Goal: Task Accomplishment & Management: Manage account settings

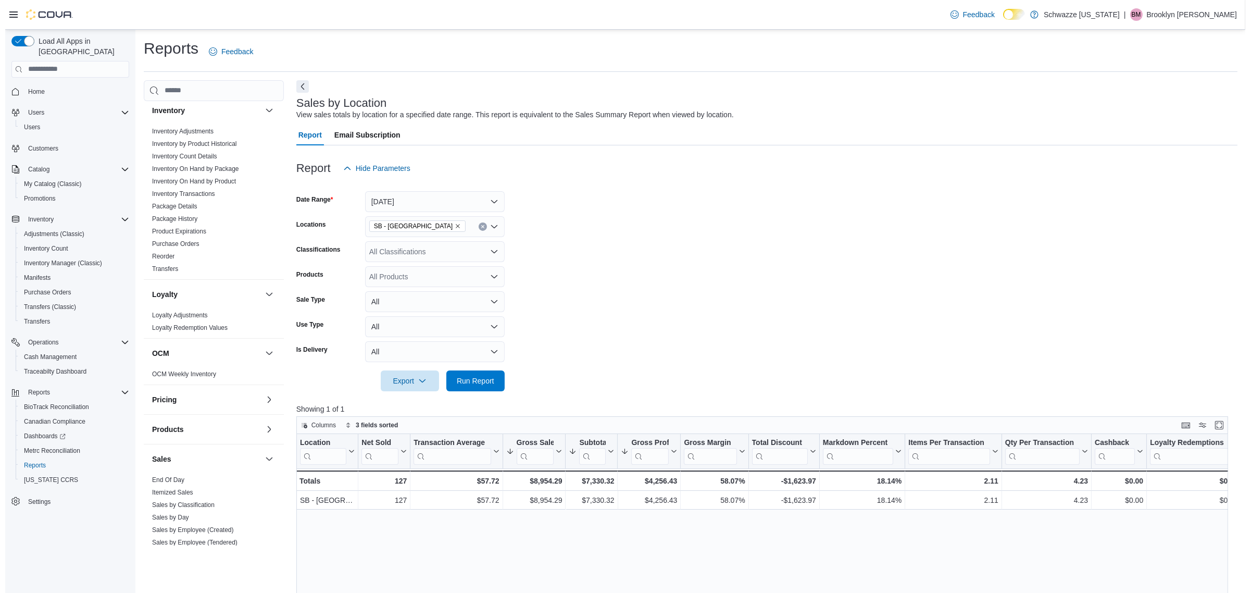
scroll to position [202, 0]
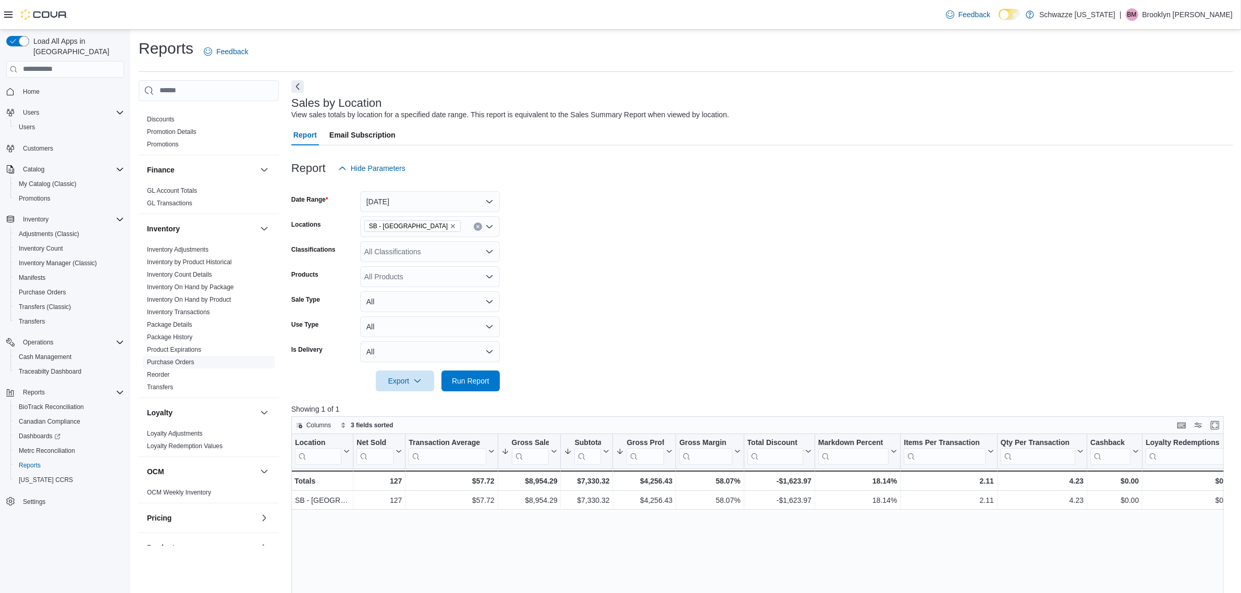
click at [180, 358] on link "Purchase Orders" at bounding box center [170, 361] width 47 height 7
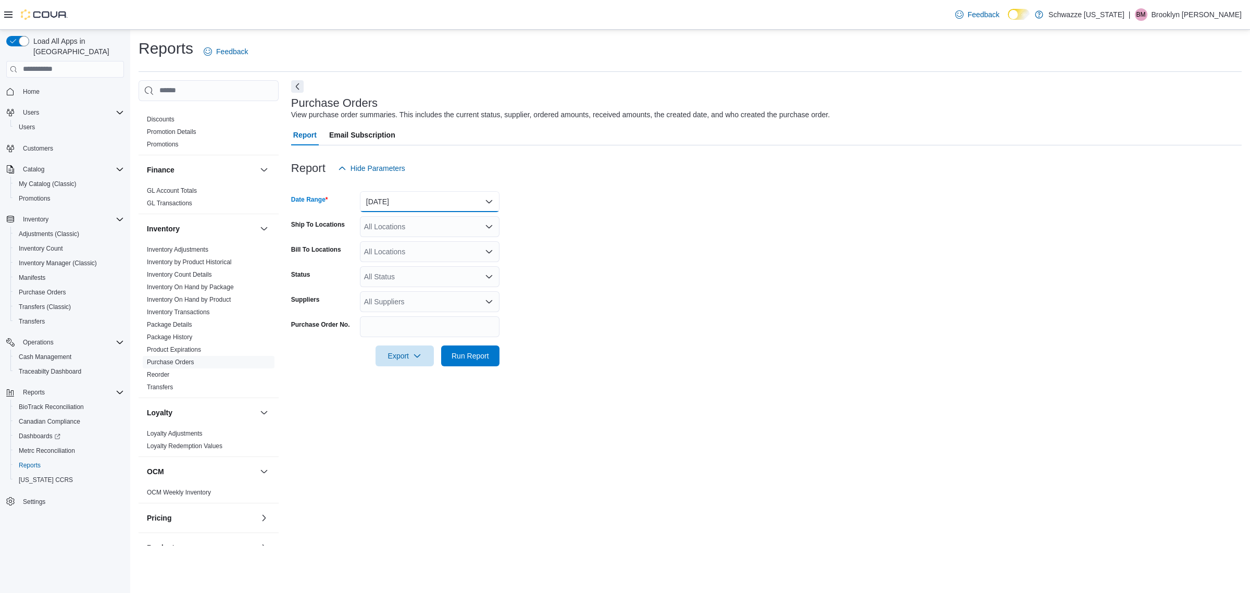
click at [415, 202] on button "Yesterday" at bounding box center [430, 201] width 140 height 21
drag, startPoint x: 430, startPoint y: 339, endPoint x: 433, endPoint y: 307, distance: 32.0
click at [428, 335] on div "Custom Date Today Yesterday Last 7 Days Last 7 Days (excluding today) Last 14 D…" at bounding box center [430, 290] width 140 height 156
click at [417, 347] on span "Last 21 Days" at bounding box center [436, 347] width 119 height 13
click at [634, 303] on form "Date Range Last 21 Days Ship To Locations All Locations Bill To Locations All L…" at bounding box center [766, 273] width 951 height 188
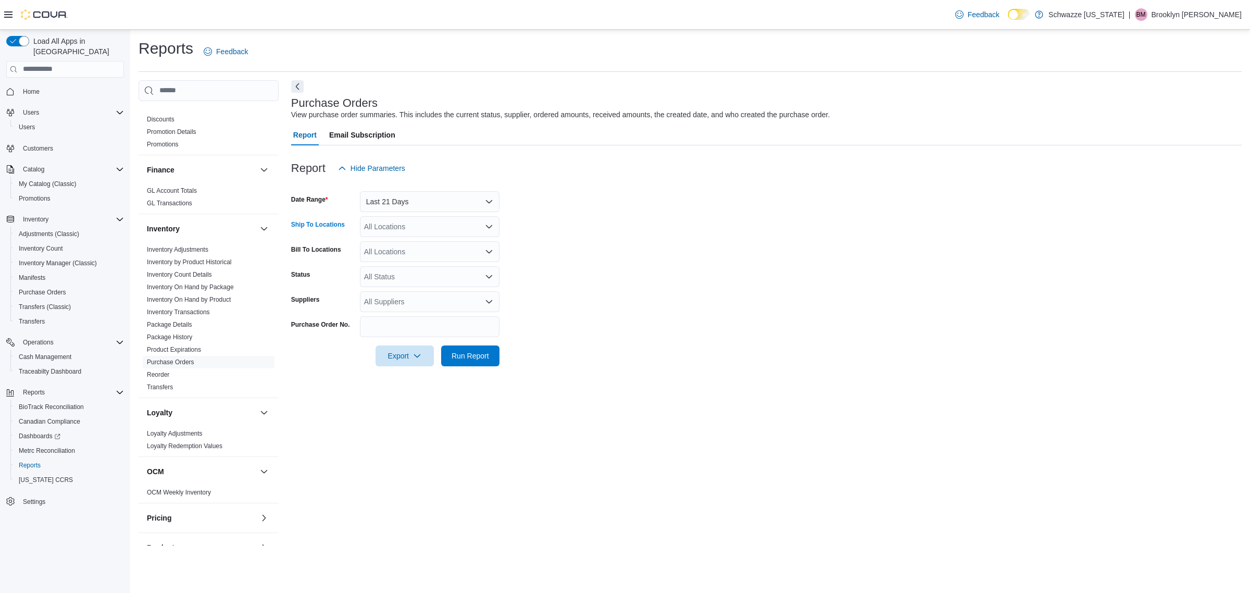
click at [402, 233] on div "All Locations" at bounding box center [430, 226] width 140 height 21
type input "*"
click at [447, 341] on div at bounding box center [766, 341] width 951 height 8
click at [407, 233] on div "*" at bounding box center [430, 226] width 140 height 21
click at [410, 334] on span "SB - [GEOGRAPHIC_DATA]" at bounding box center [434, 335] width 92 height 10
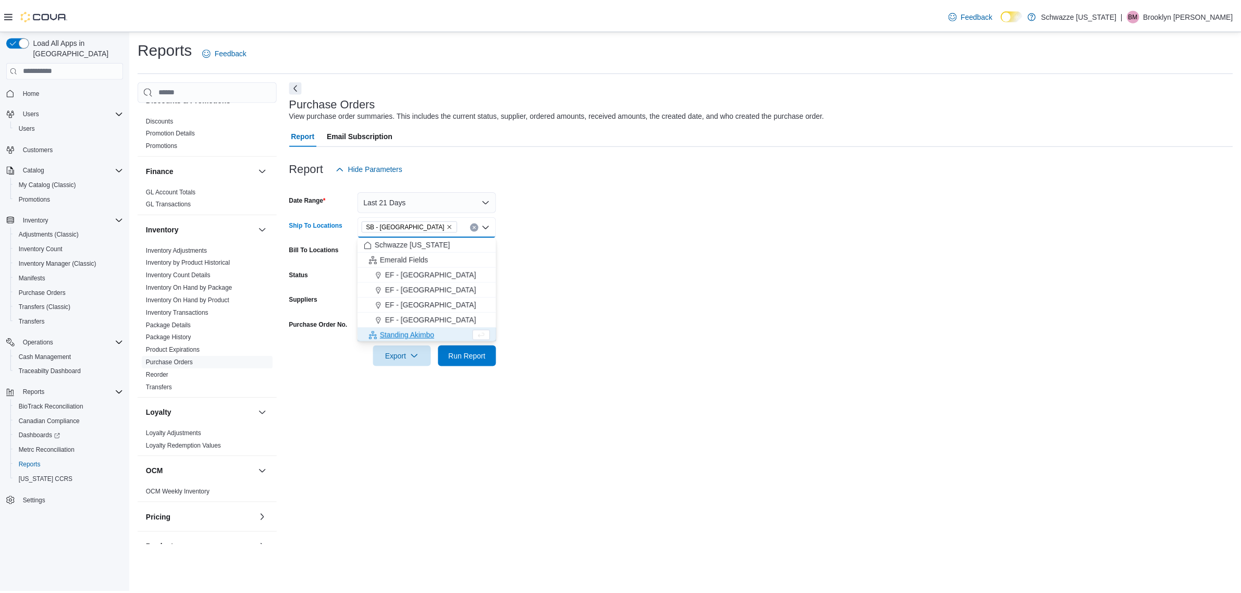
scroll to position [1, 0]
click at [578, 282] on form "Date Range Last 21 Days Ship To Locations SB - Belmar Combo box. Selected. SB -…" at bounding box center [766, 273] width 951 height 188
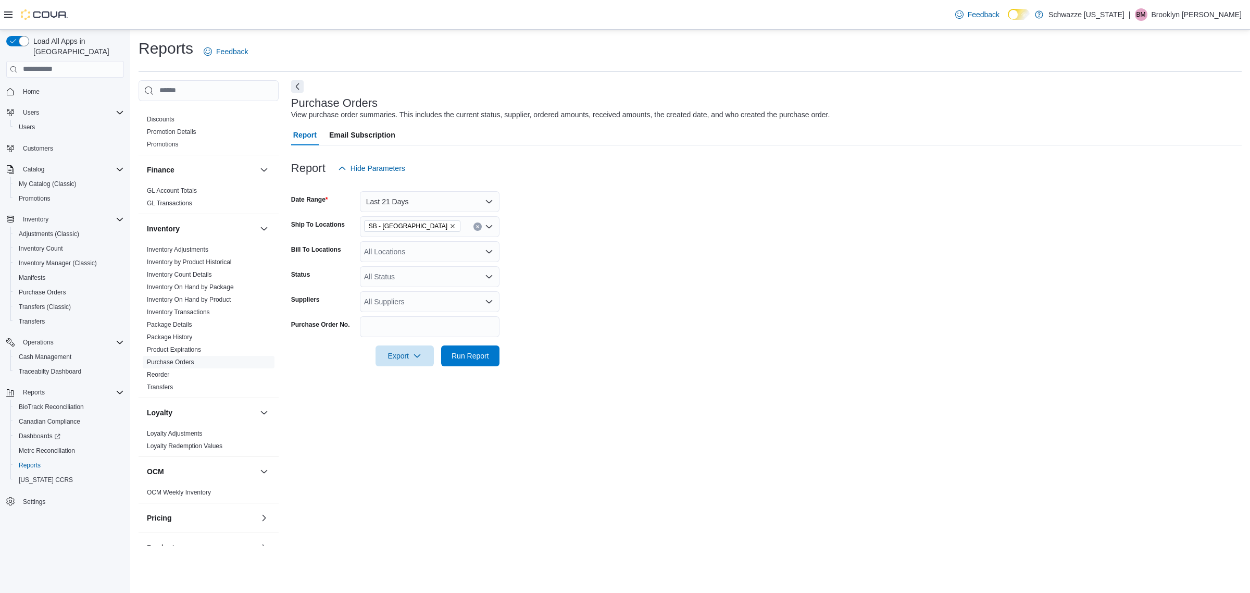
click at [435, 249] on div "All Locations" at bounding box center [430, 251] width 140 height 21
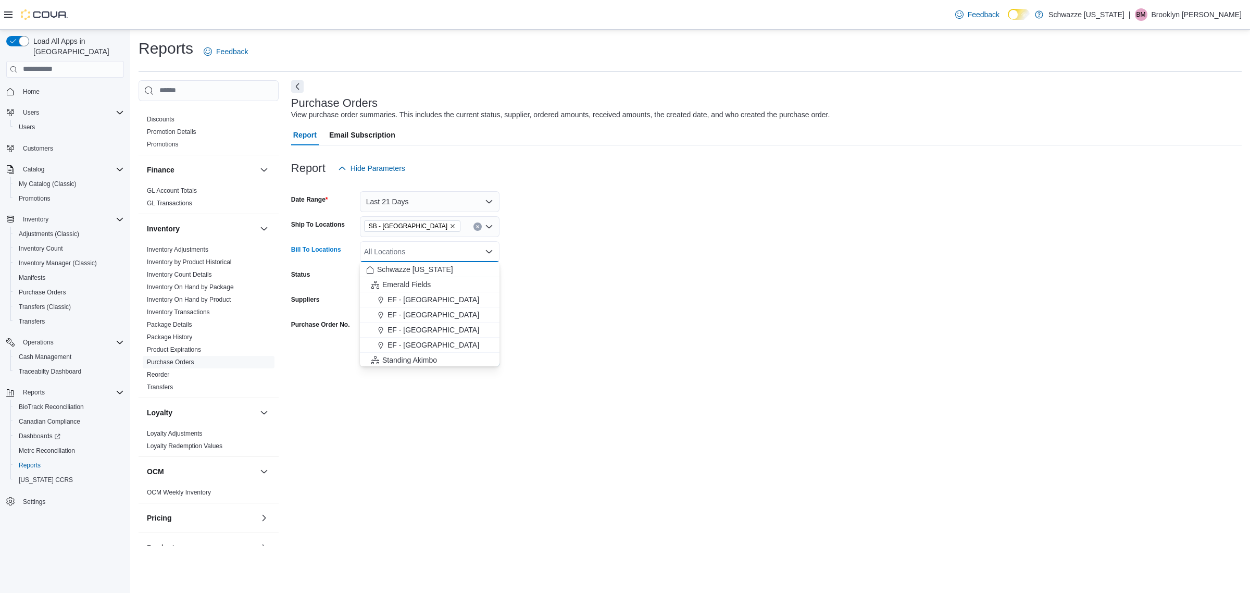
click at [544, 258] on form "Date Range Last 21 Days Ship To Locations SB - Belmar Bill To Locations All Loc…" at bounding box center [766, 273] width 951 height 188
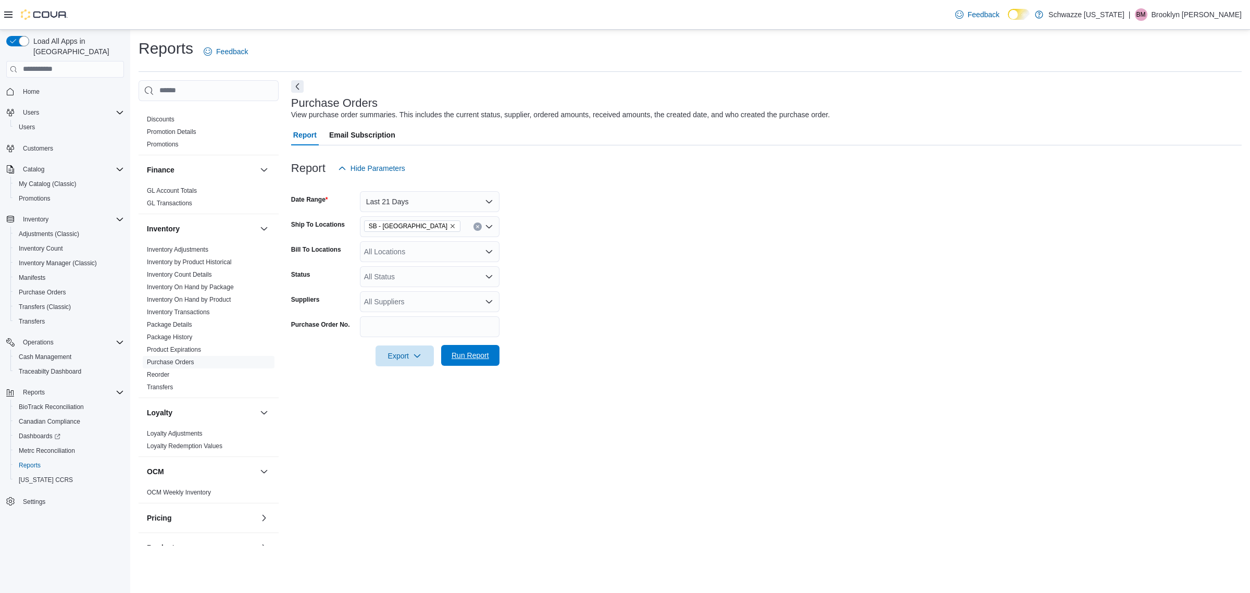
click at [475, 362] on span "Run Report" at bounding box center [471, 355] width 46 height 21
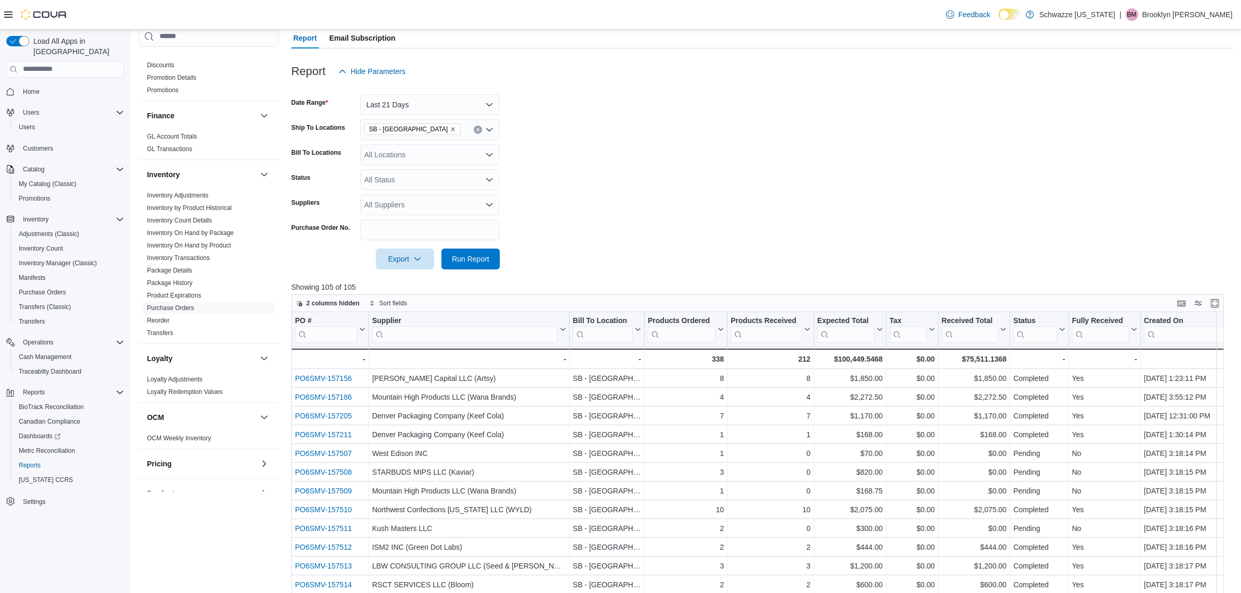
scroll to position [280, 0]
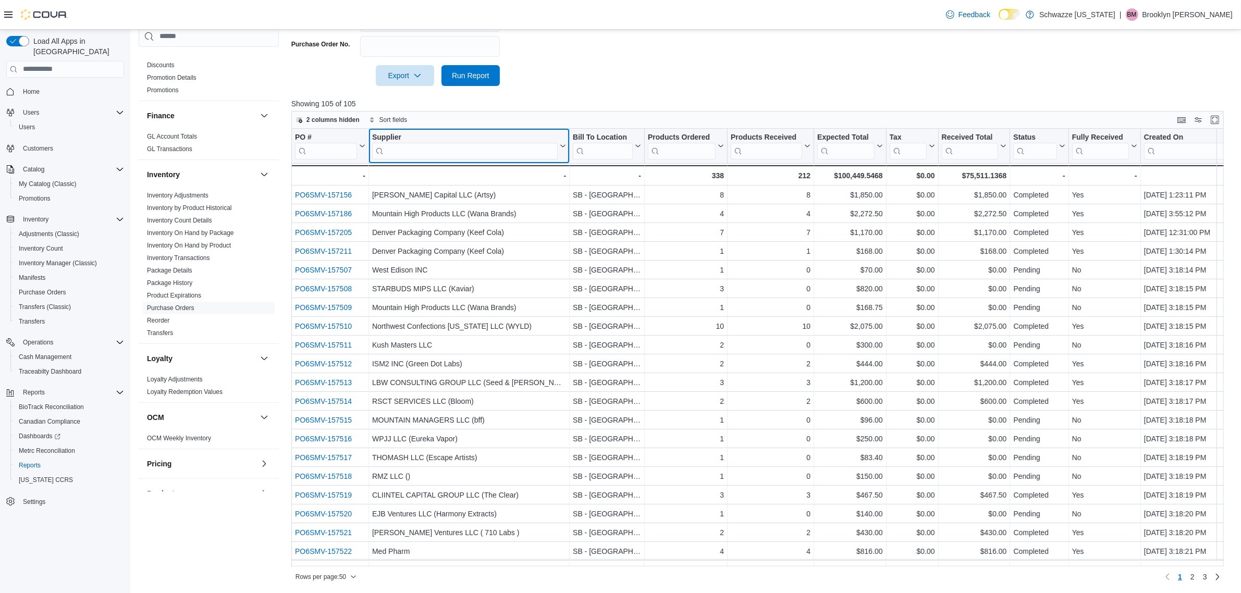
click at [515, 149] on input "search" at bounding box center [464, 150] width 185 height 17
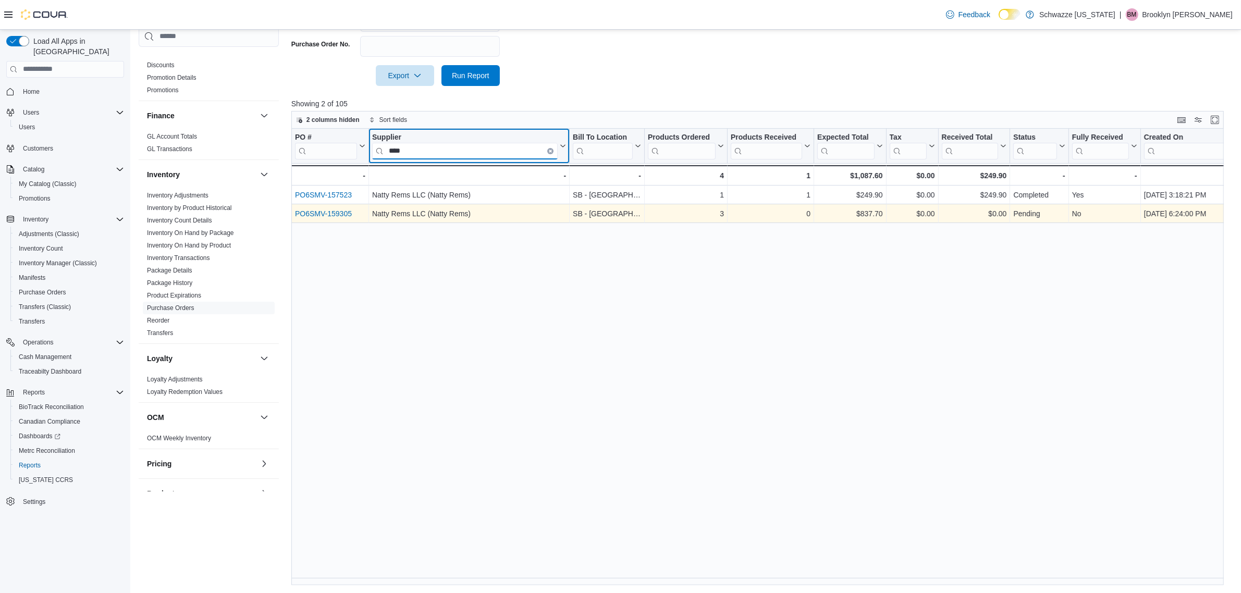
type input "****"
click at [342, 212] on link "PO6SMV-159305" at bounding box center [323, 213] width 57 height 8
click at [338, 209] on link "PO6SMV-159305" at bounding box center [323, 213] width 57 height 8
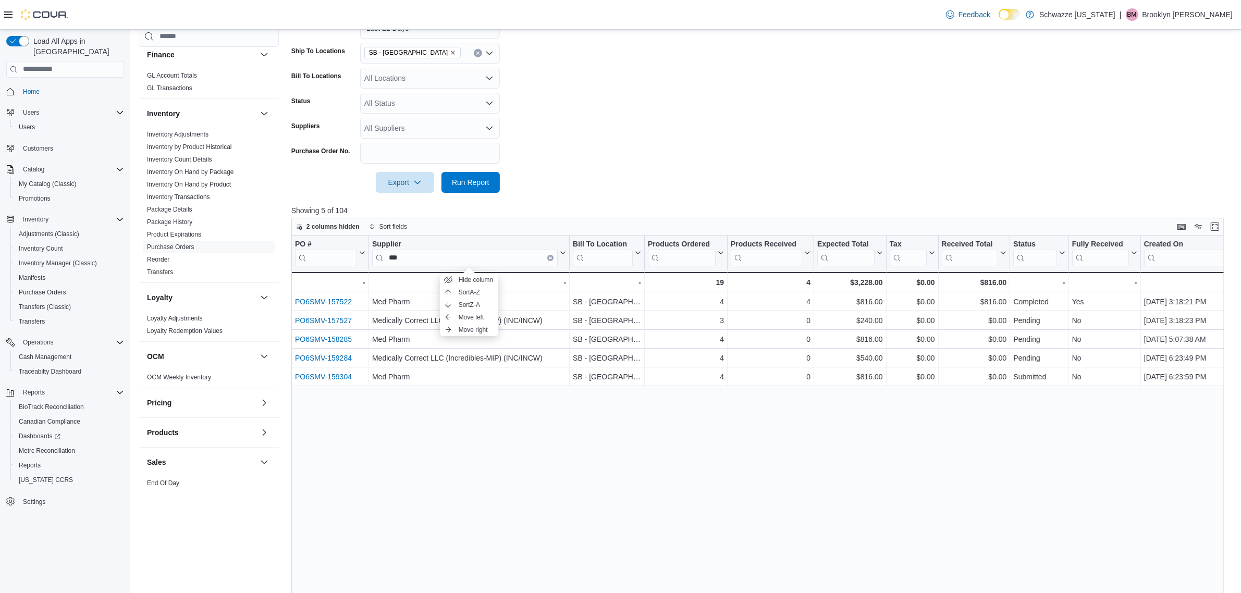
scroll to position [391, 0]
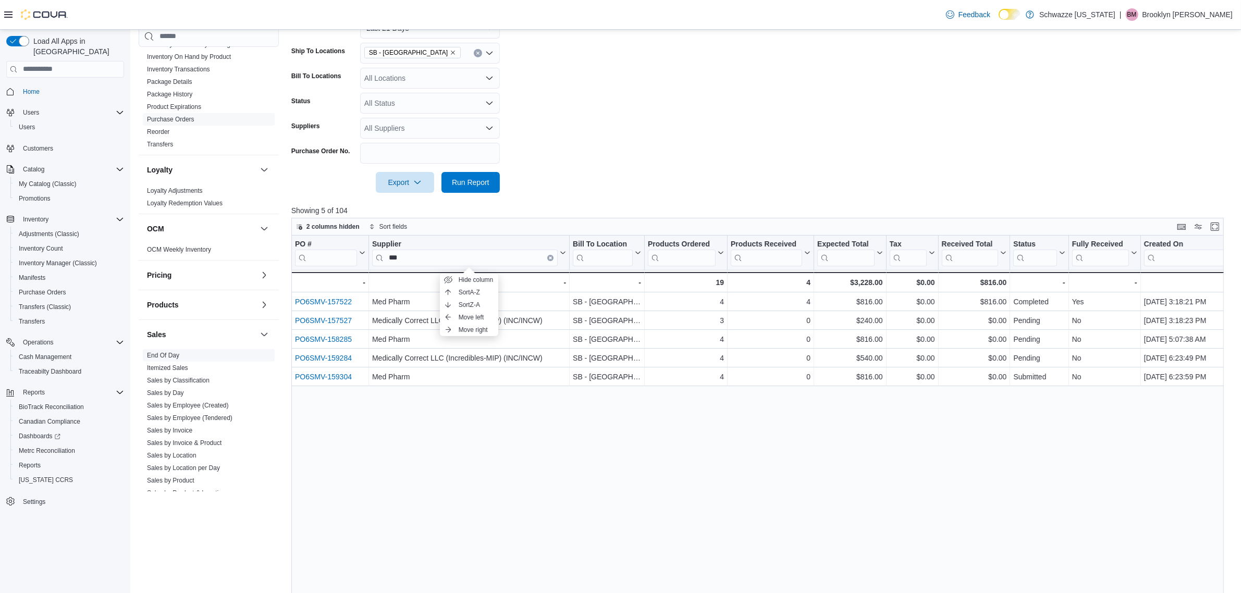
click at [169, 356] on link "End Of Day" at bounding box center [163, 355] width 32 height 7
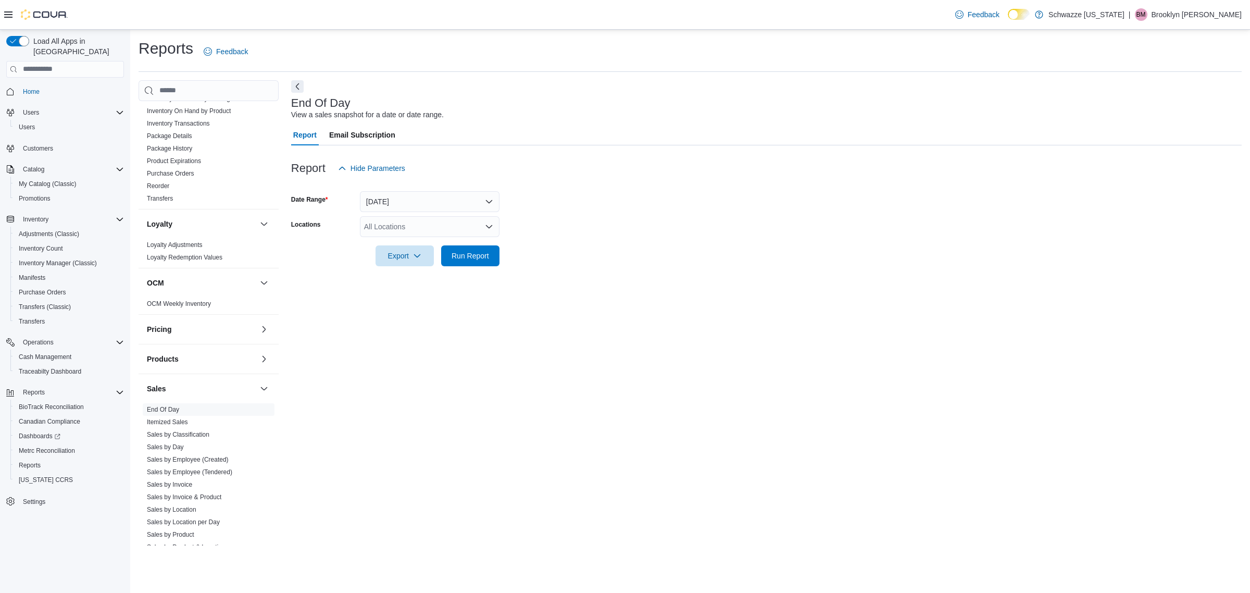
click at [448, 221] on div "All Locations" at bounding box center [430, 226] width 140 height 21
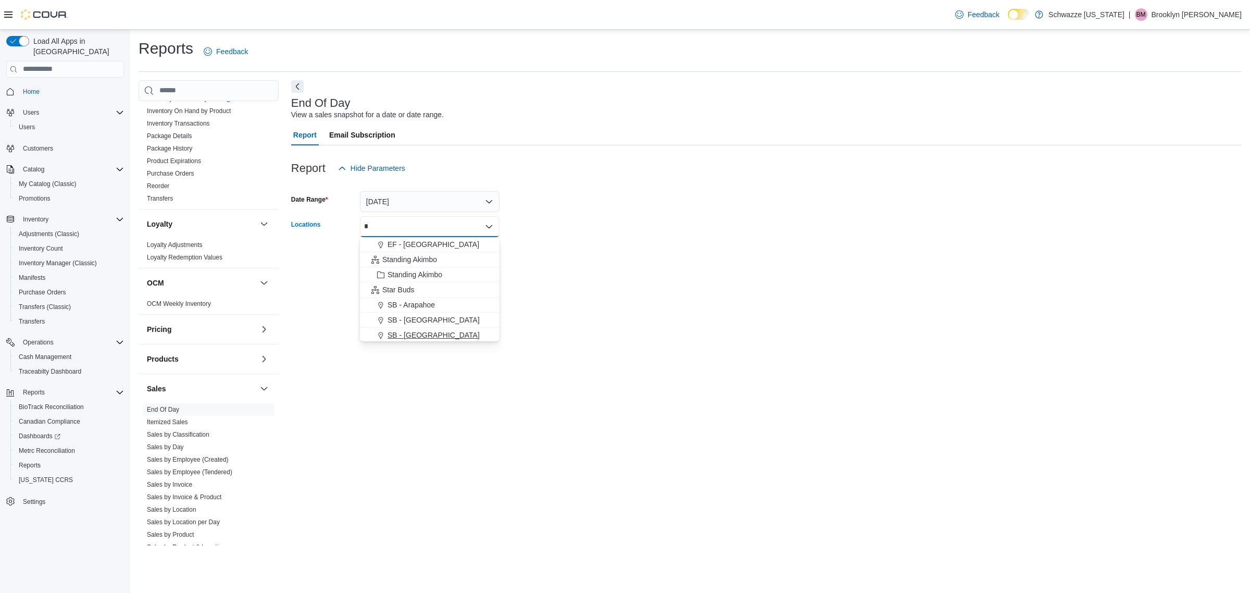
type input "*"
click at [425, 334] on span "SB - [GEOGRAPHIC_DATA]" at bounding box center [434, 335] width 92 height 10
click at [550, 324] on div "End Of Day View a sales snapshot for a date or date range. Report Email Subscri…" at bounding box center [766, 313] width 951 height 466
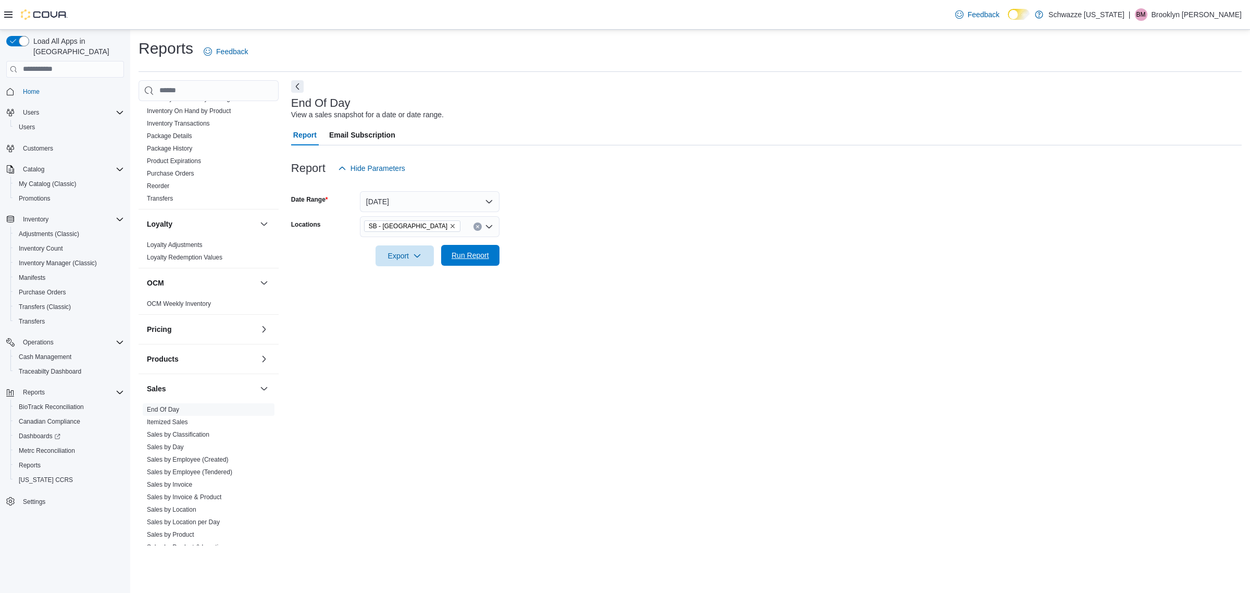
click at [462, 254] on span "Run Report" at bounding box center [471, 255] width 38 height 10
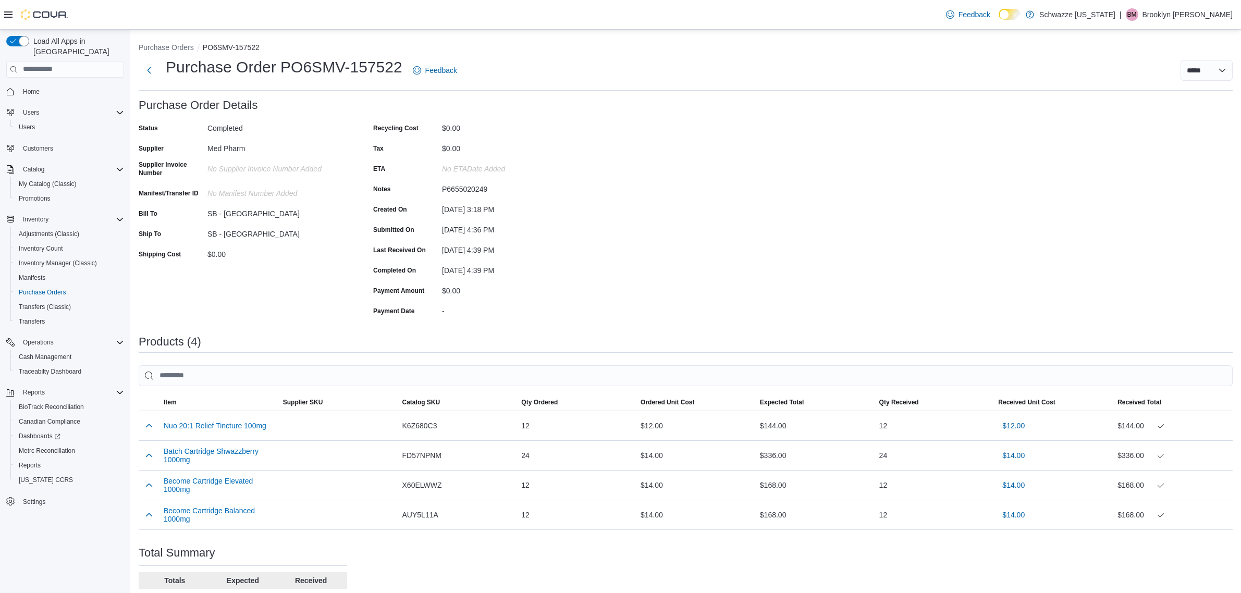
scroll to position [86, 0]
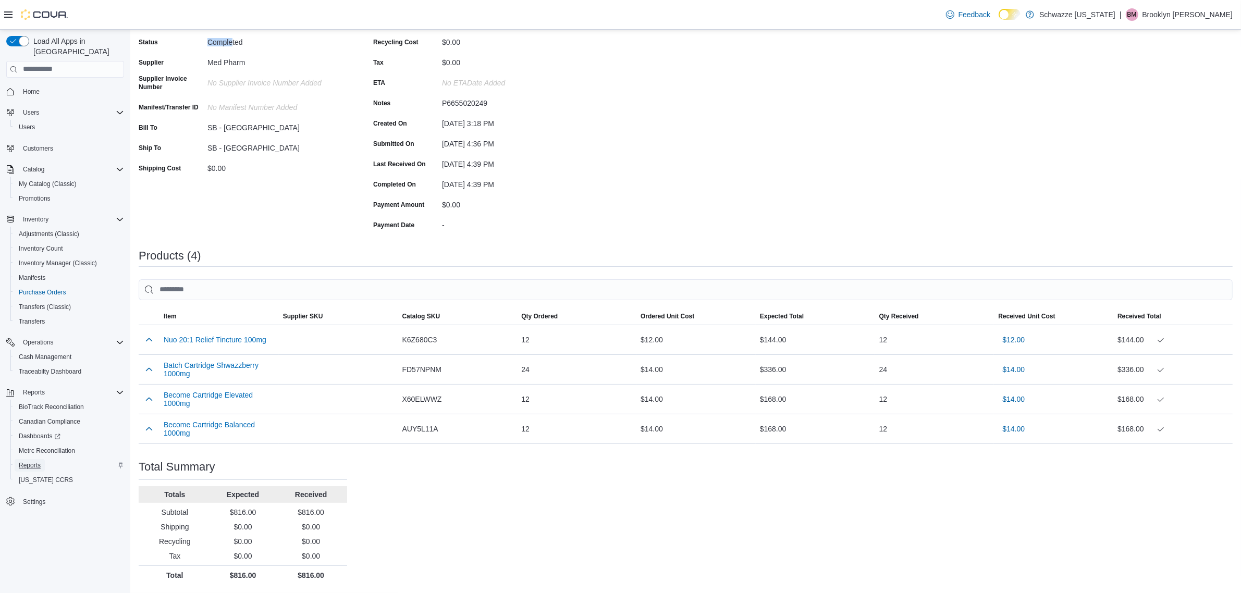
click at [42, 459] on link "Reports" at bounding box center [30, 465] width 30 height 13
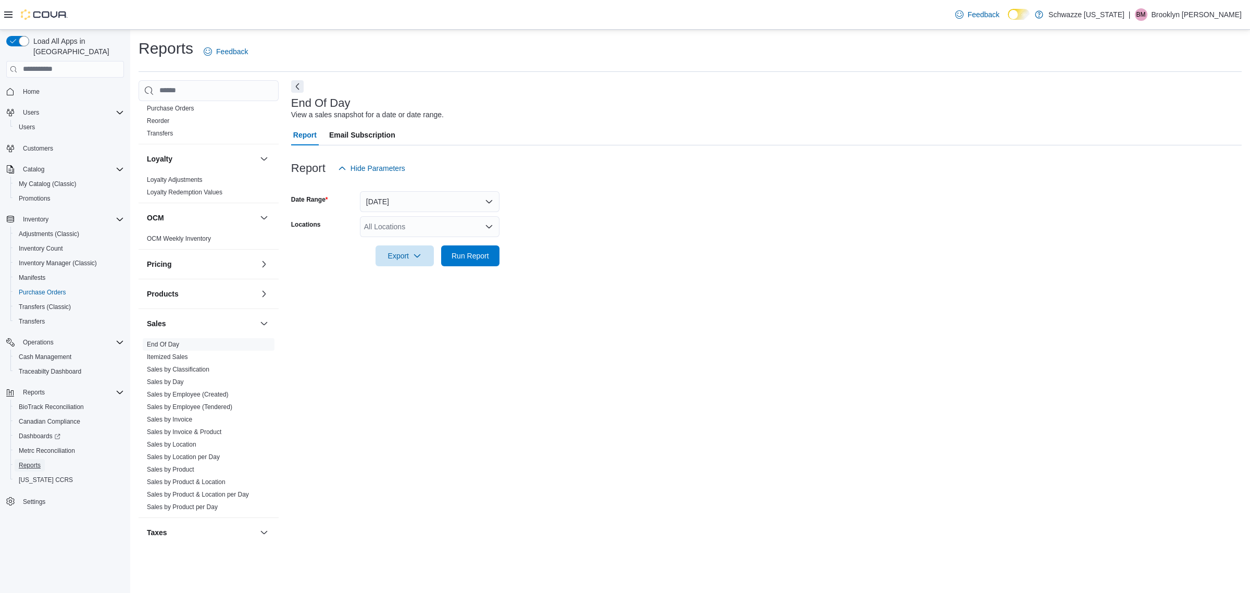
scroll to position [528, 0]
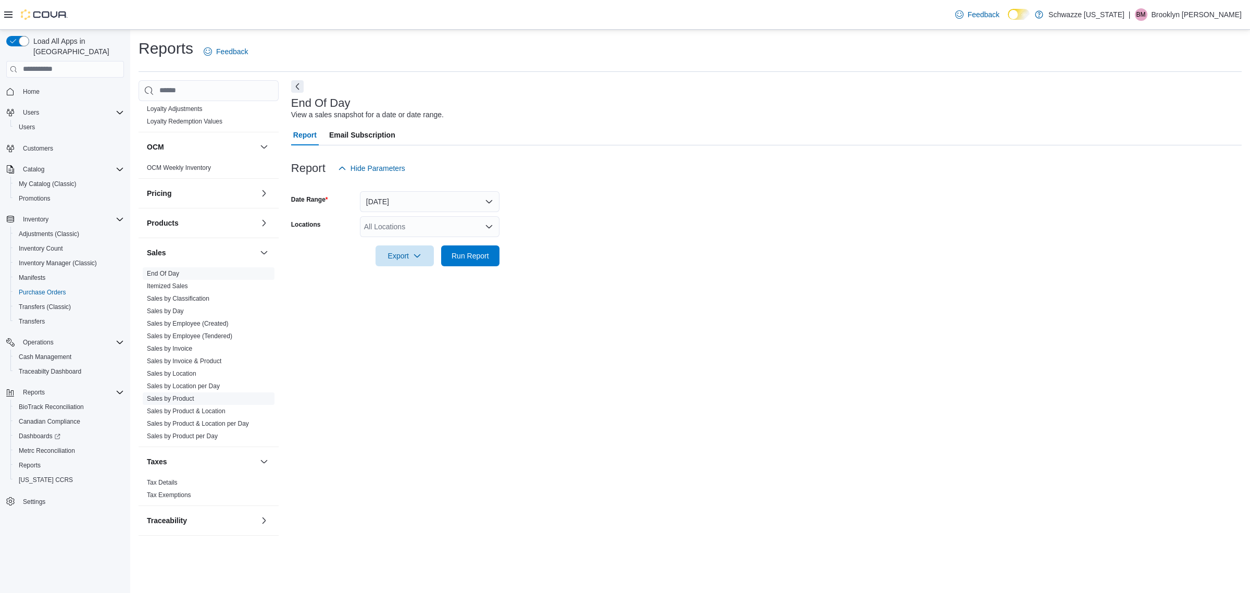
click at [188, 399] on link "Sales by Product" at bounding box center [170, 398] width 47 height 7
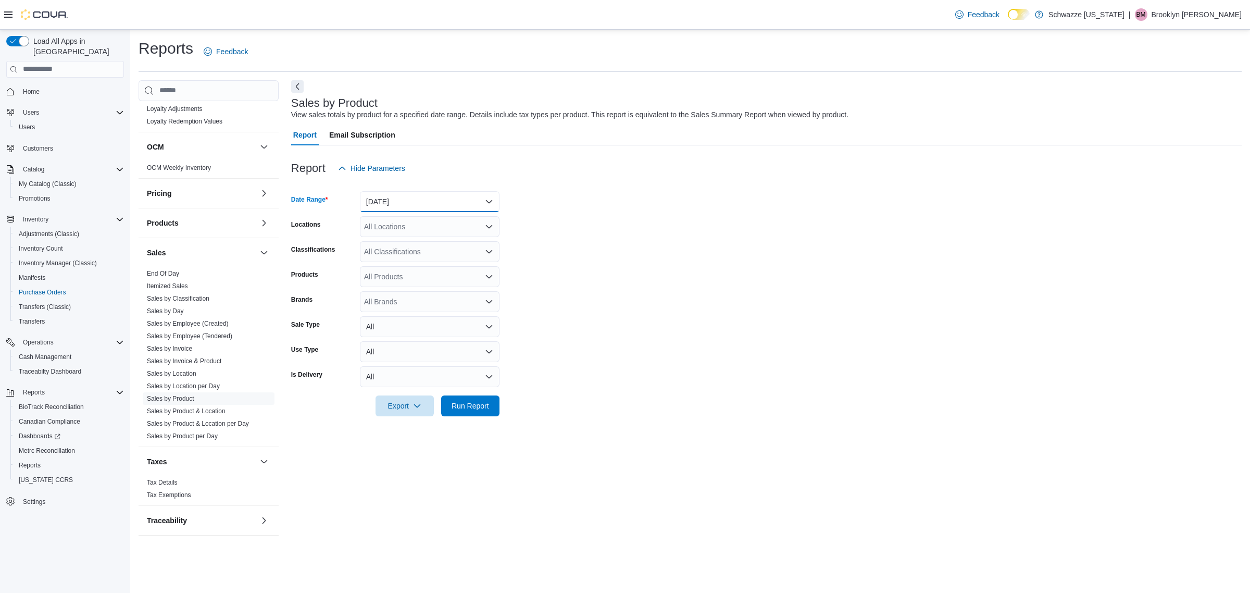
click at [446, 205] on button "Yesterday" at bounding box center [430, 201] width 140 height 21
click at [459, 241] on span "[DATE]" at bounding box center [436, 243] width 119 height 13
click at [431, 201] on button "[DATE]" at bounding box center [430, 201] width 140 height 21
click at [446, 345] on span "Last 21 Days" at bounding box center [436, 347] width 119 height 13
click at [417, 226] on div "All Locations" at bounding box center [430, 226] width 140 height 21
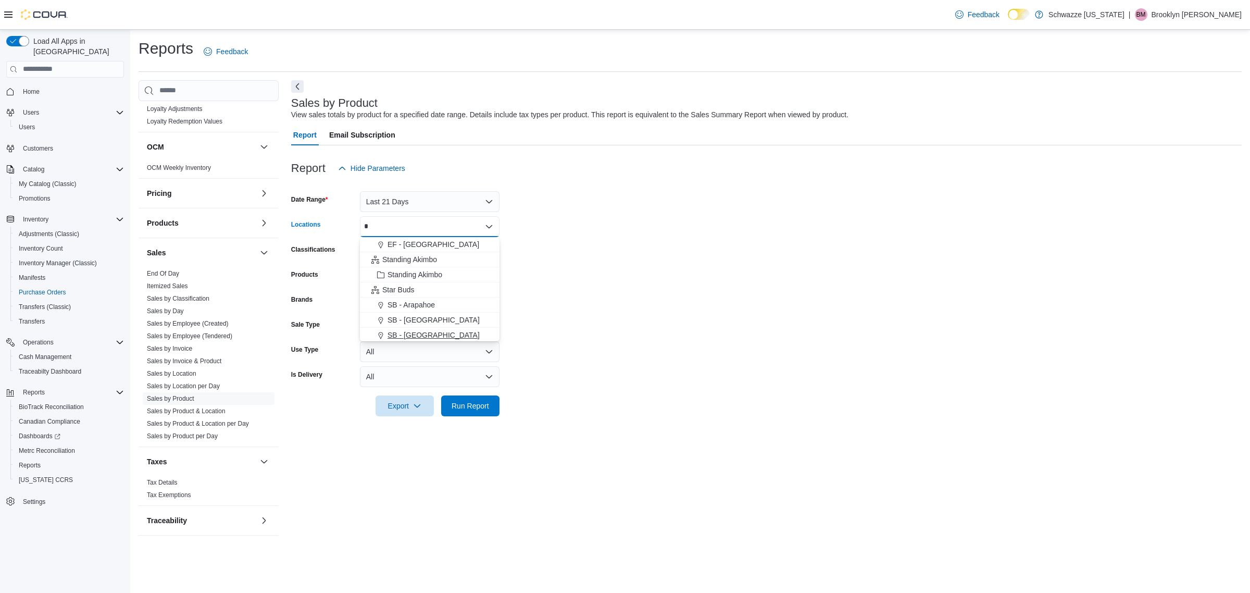
type input "*"
click at [418, 337] on span "SB - [GEOGRAPHIC_DATA]" at bounding box center [434, 335] width 92 height 10
click at [577, 287] on form "Date Range Last 21 Days Locations SB - Belmar Combo box. Selected. SB - Belmar.…" at bounding box center [766, 298] width 951 height 238
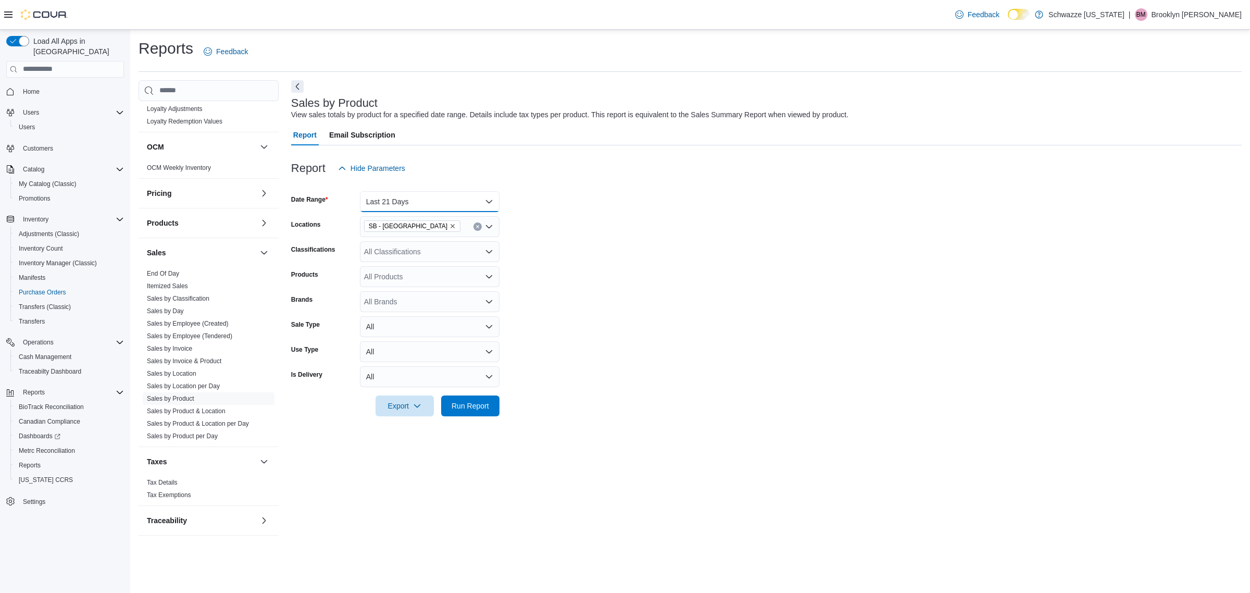
click at [437, 206] on button "Last 21 Days" at bounding box center [430, 201] width 140 height 21
click at [400, 233] on button "Today" at bounding box center [430, 243] width 140 height 21
click at [429, 248] on div "All Classifications" at bounding box center [430, 251] width 140 height 21
type input "*"
click at [621, 305] on form "Date Range Today Locations SB - Belmar Classifications * Combo box. Selected. b…" at bounding box center [766, 298] width 951 height 238
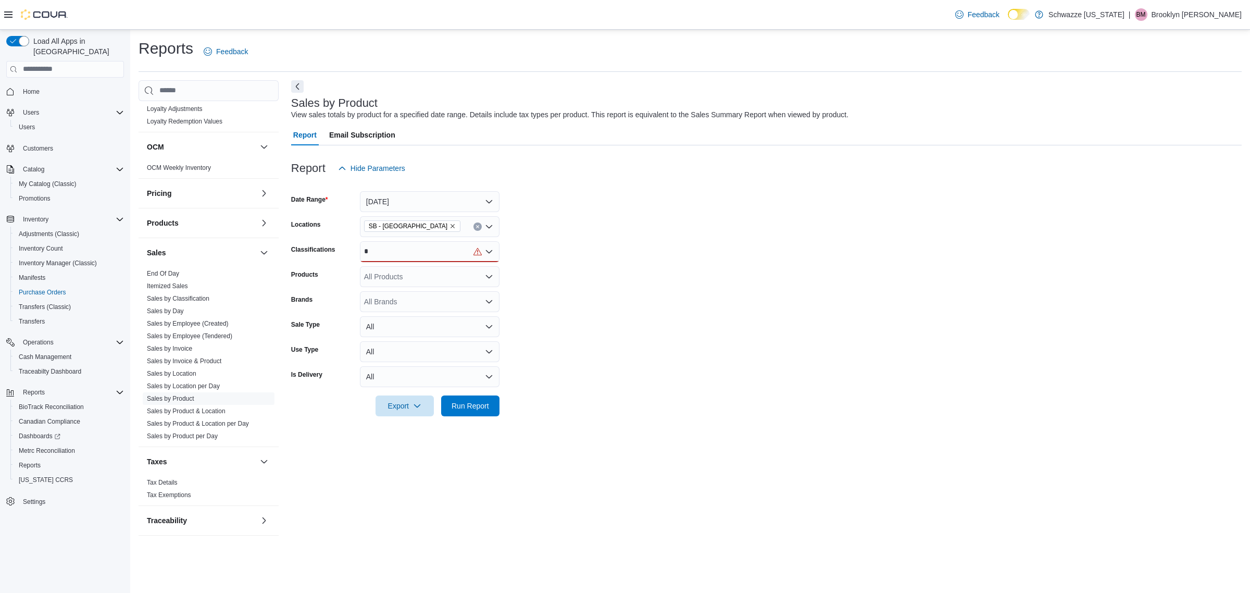
click at [457, 257] on div "*" at bounding box center [430, 251] width 140 height 21
click at [439, 284] on div "REC - Flower" at bounding box center [429, 284] width 127 height 10
click at [475, 410] on span "Run Report" at bounding box center [471, 405] width 38 height 10
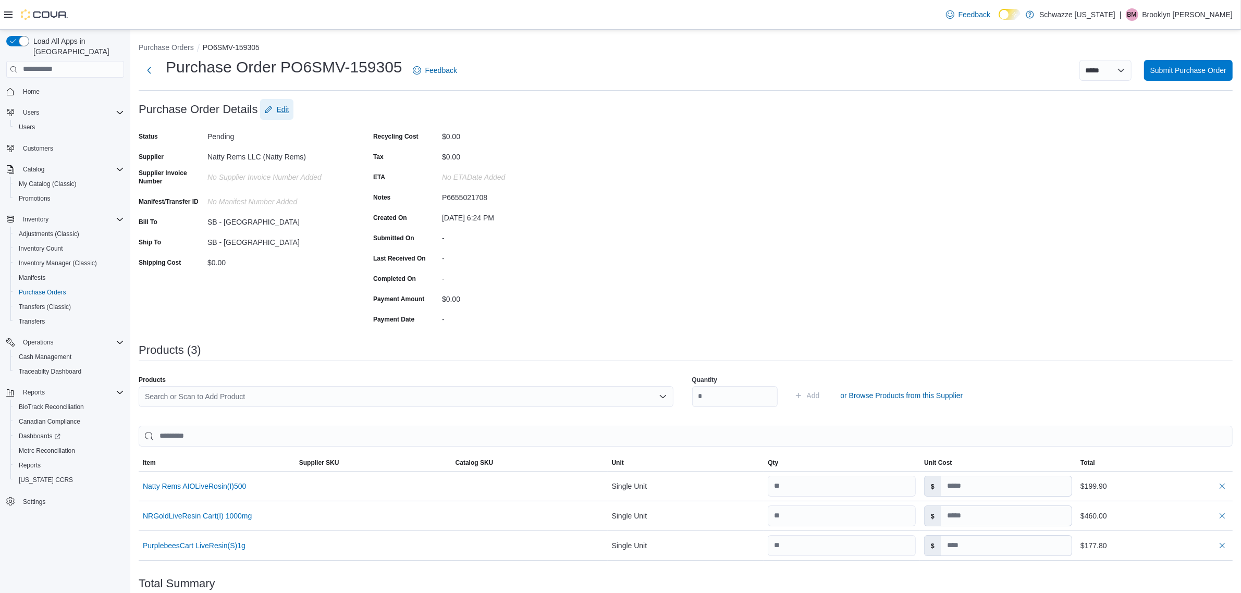
click at [287, 102] on span "Edit" at bounding box center [276, 109] width 25 height 21
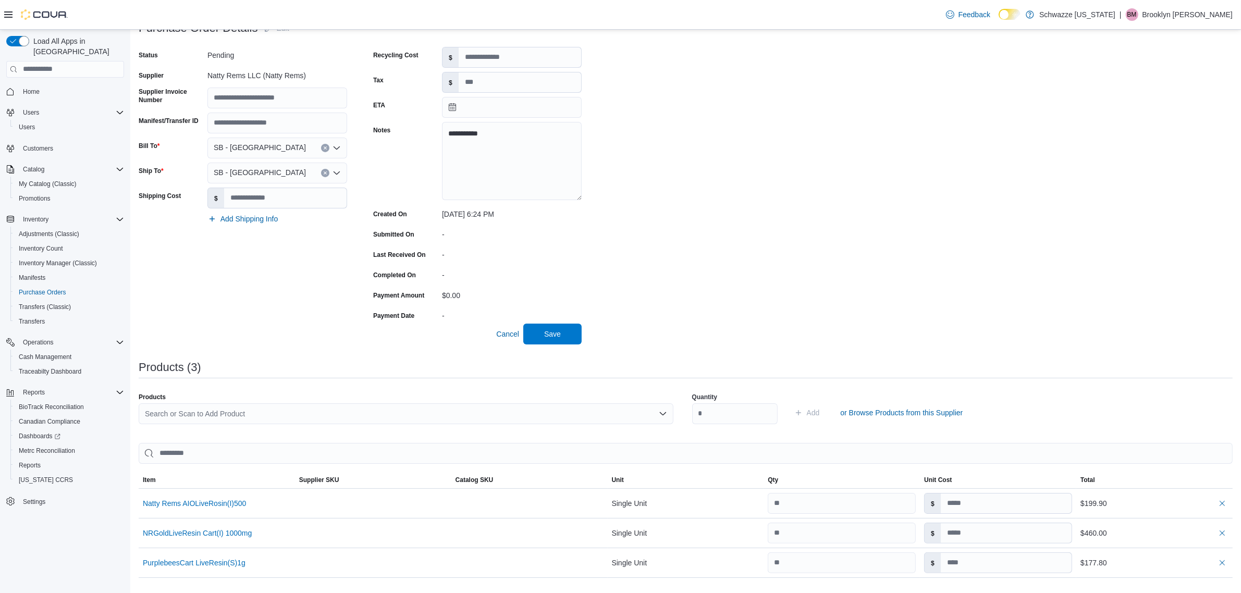
scroll to position [195, 0]
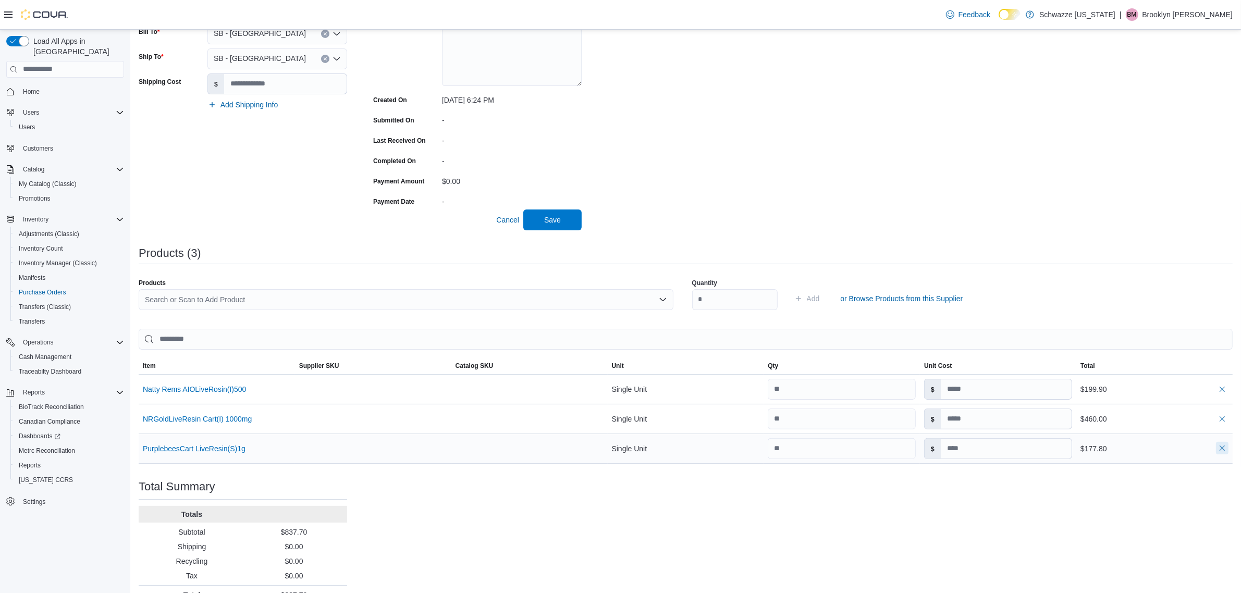
click at [1228, 449] on button "button" at bounding box center [1222, 448] width 13 height 13
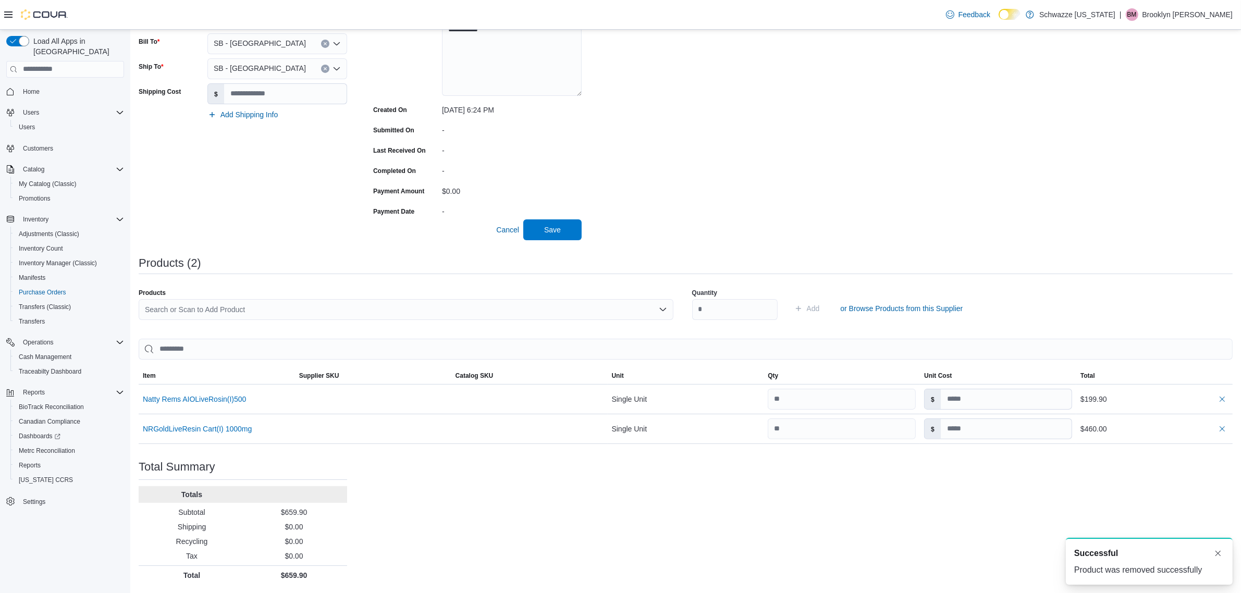
scroll to position [0, 0]
click at [269, 303] on div "Search or Scan to Add Product" at bounding box center [406, 309] width 535 height 21
click at [529, 454] on div "**********" at bounding box center [686, 249] width 1094 height 671
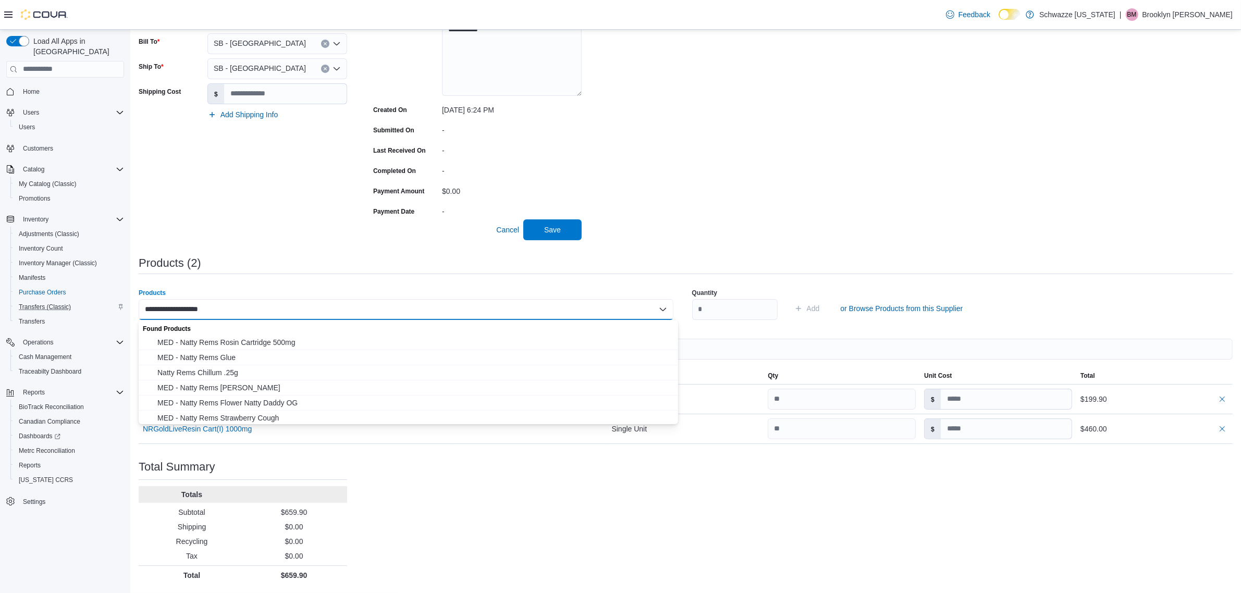
drag, startPoint x: 210, startPoint y: 304, endPoint x: 118, endPoint y: 293, distance: 92.3
click at [118, 293] on div "**********" at bounding box center [620, 218] width 1241 height 749
type input "*"
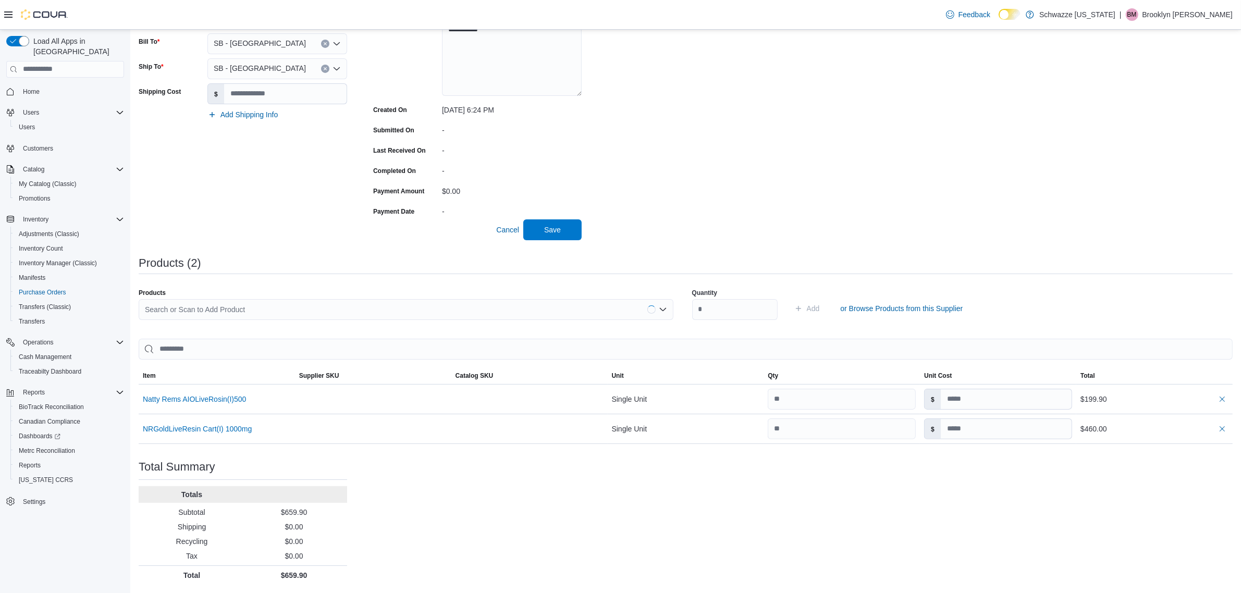
click at [725, 482] on div "**********" at bounding box center [686, 249] width 1094 height 671
click at [351, 310] on div "Search or Scan to Add Product" at bounding box center [406, 309] width 535 height 21
click at [386, 498] on div "**********" at bounding box center [686, 249] width 1094 height 671
click at [272, 313] on div "Search or Scan to Add Product" at bounding box center [406, 309] width 535 height 21
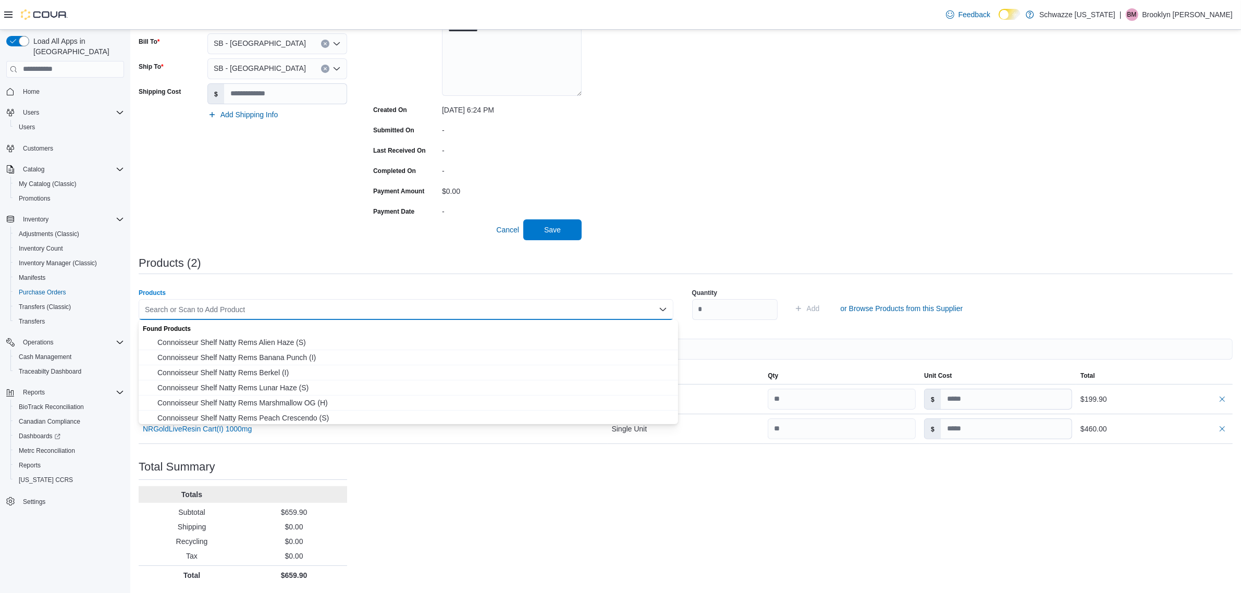
click at [589, 569] on div "**********" at bounding box center [686, 249] width 1094 height 671
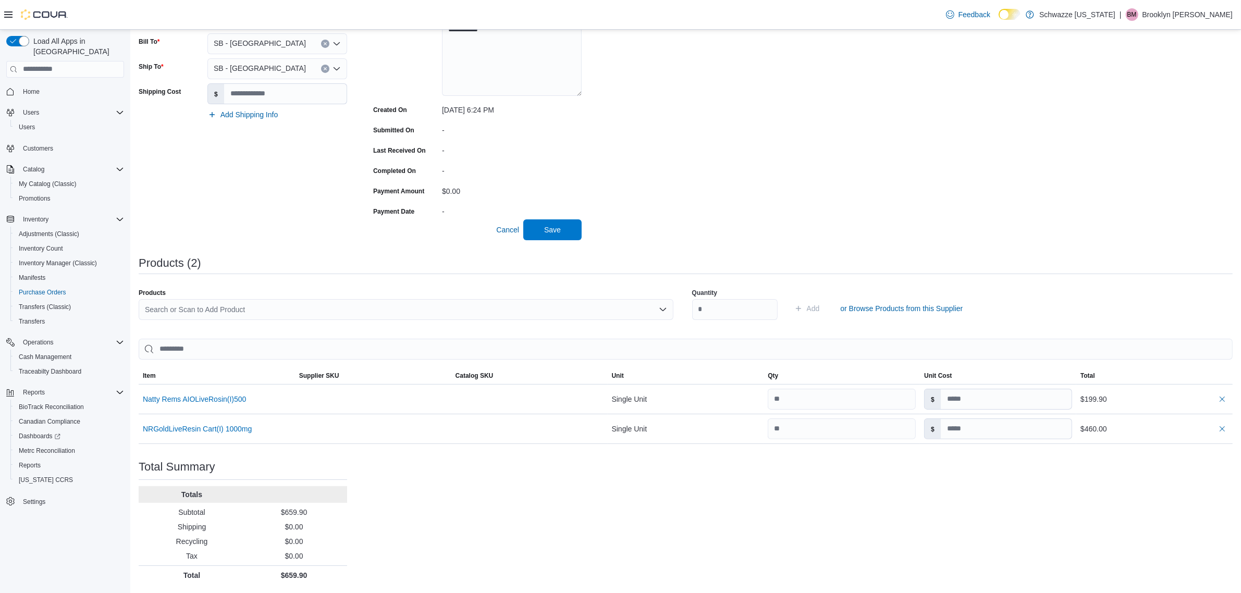
click at [364, 314] on div "Search or Scan to Add Product" at bounding box center [406, 309] width 535 height 21
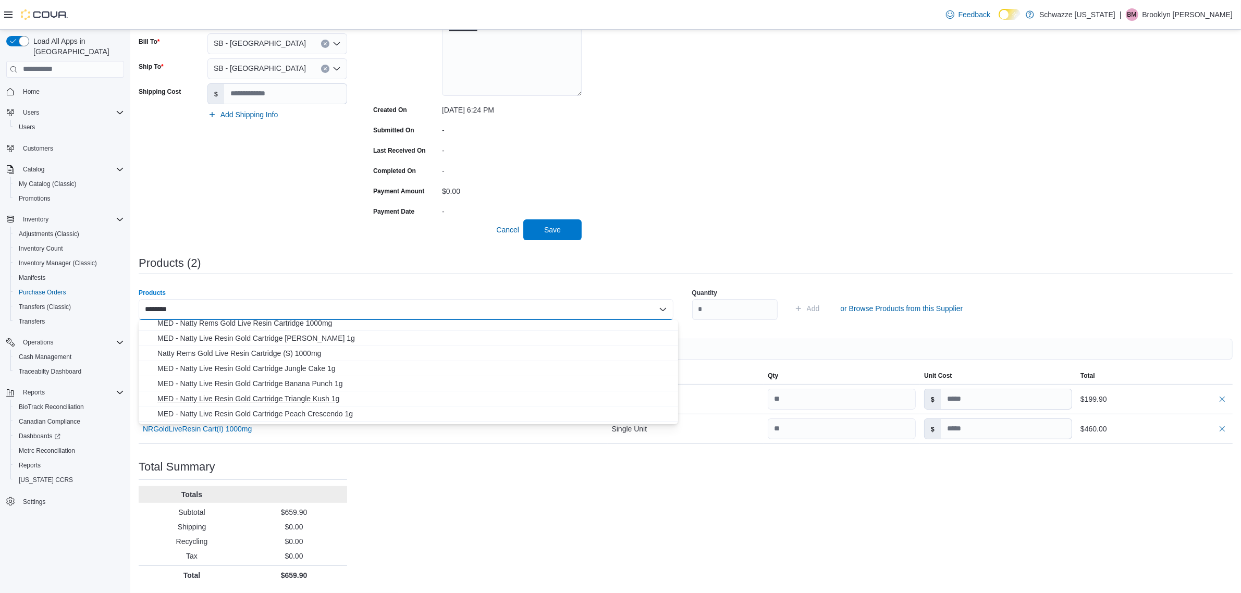
scroll to position [133, 0]
type input "********"
click at [312, 375] on span "Natty Rems Gold Live Resin Cartridge (S) 1000mg" at bounding box center [414, 375] width 514 height 10
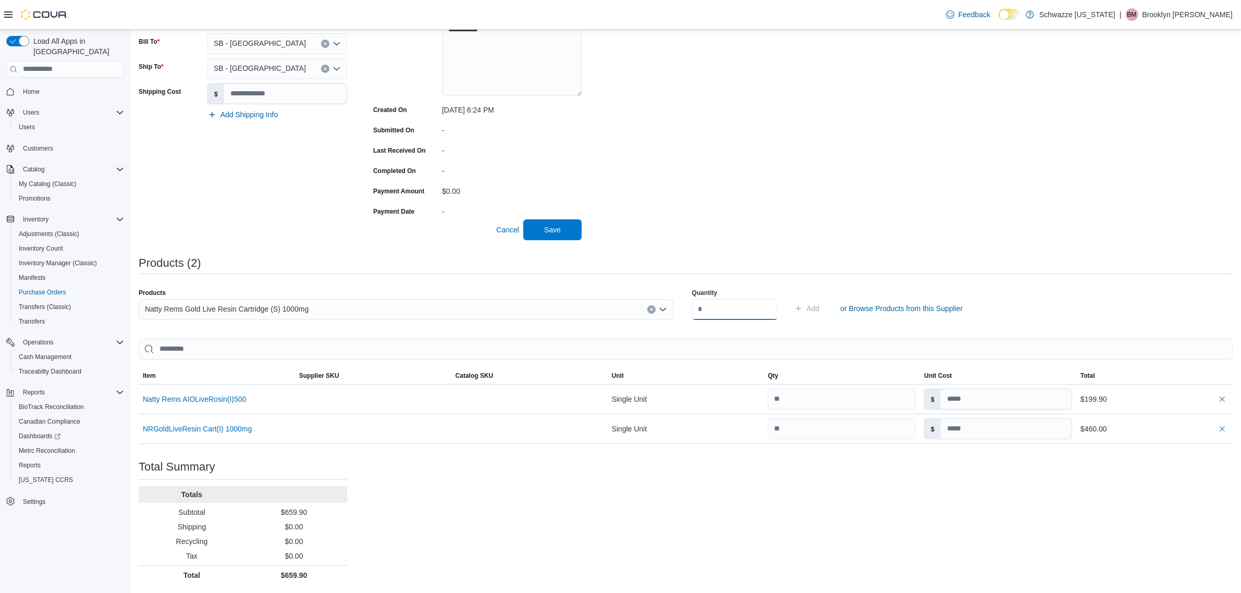
click at [741, 311] on input "number" at bounding box center [734, 309] width 85 height 21
type input "**"
click at [801, 308] on icon "submit" at bounding box center [798, 308] width 5 height 5
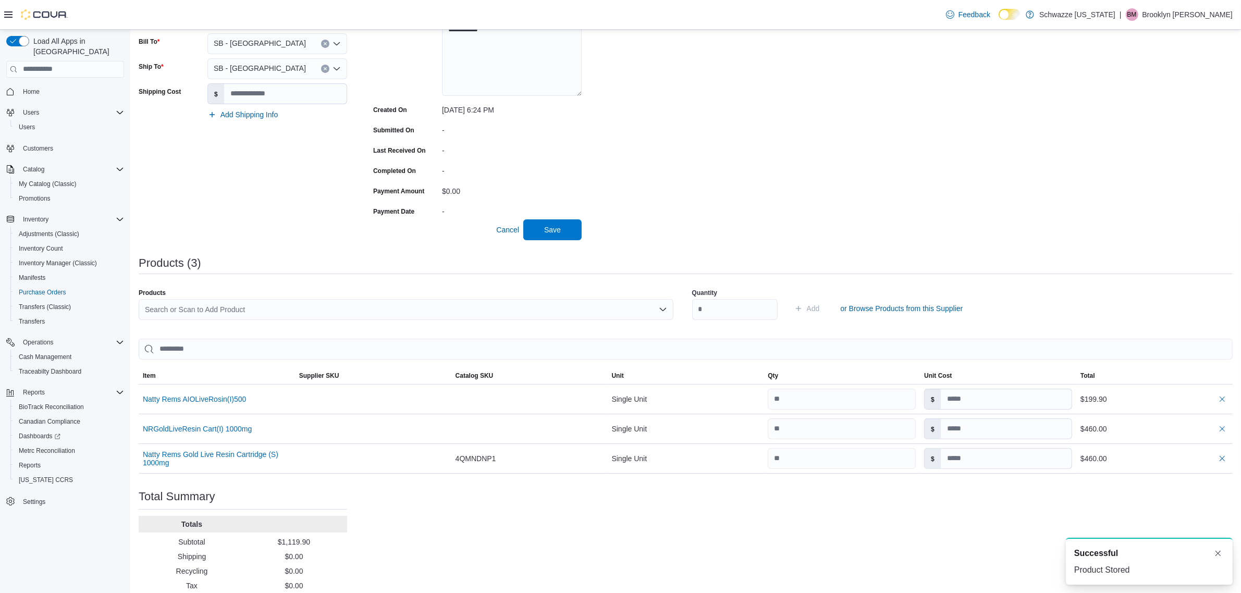
scroll to position [215, 0]
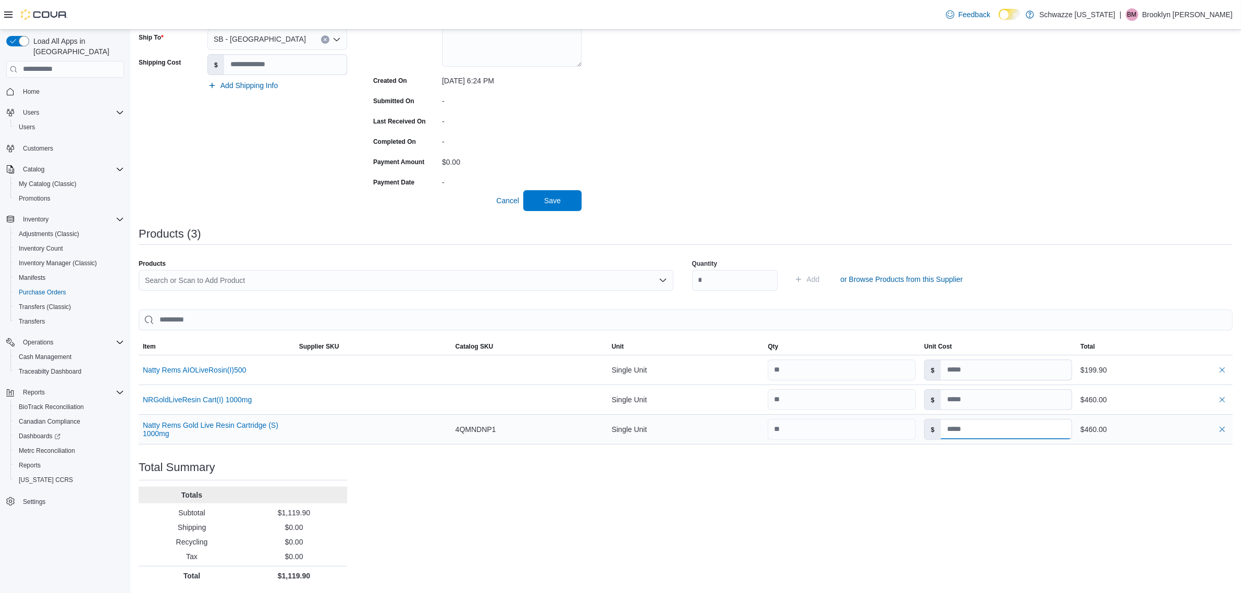
drag, startPoint x: 975, startPoint y: 427, endPoint x: 984, endPoint y: 428, distance: 8.9
click at [975, 427] on input at bounding box center [1005, 429] width 131 height 20
type input "****"
click at [998, 501] on div "**********" at bounding box center [686, 234] width 1094 height 701
click at [575, 209] on span "Save" at bounding box center [552, 200] width 46 height 21
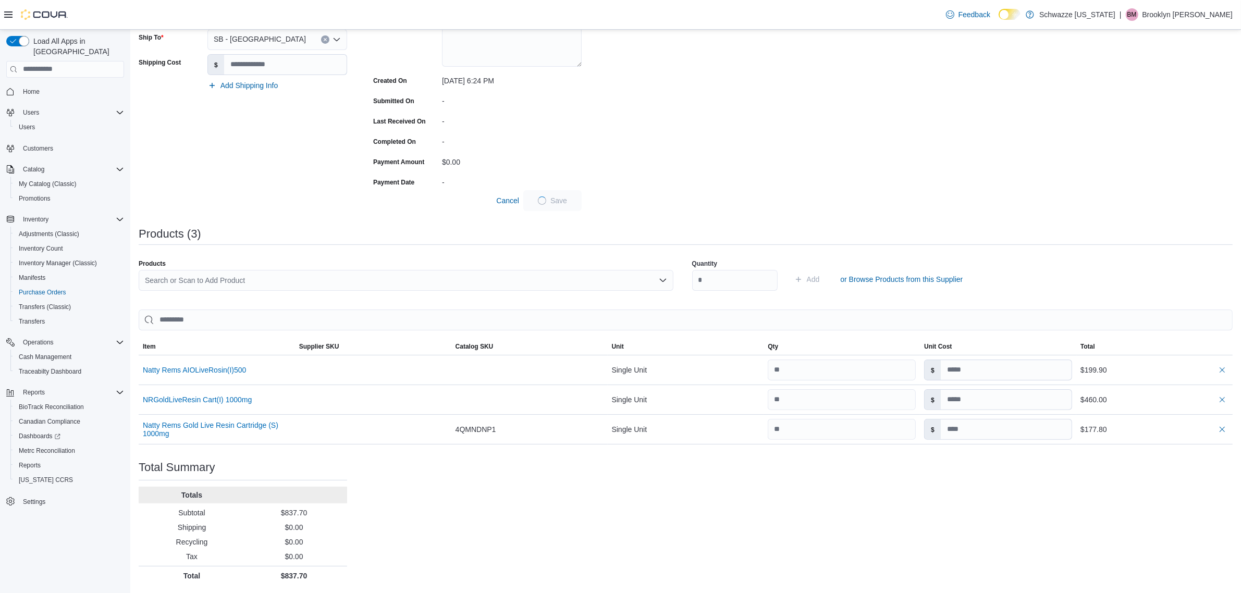
type input "****"
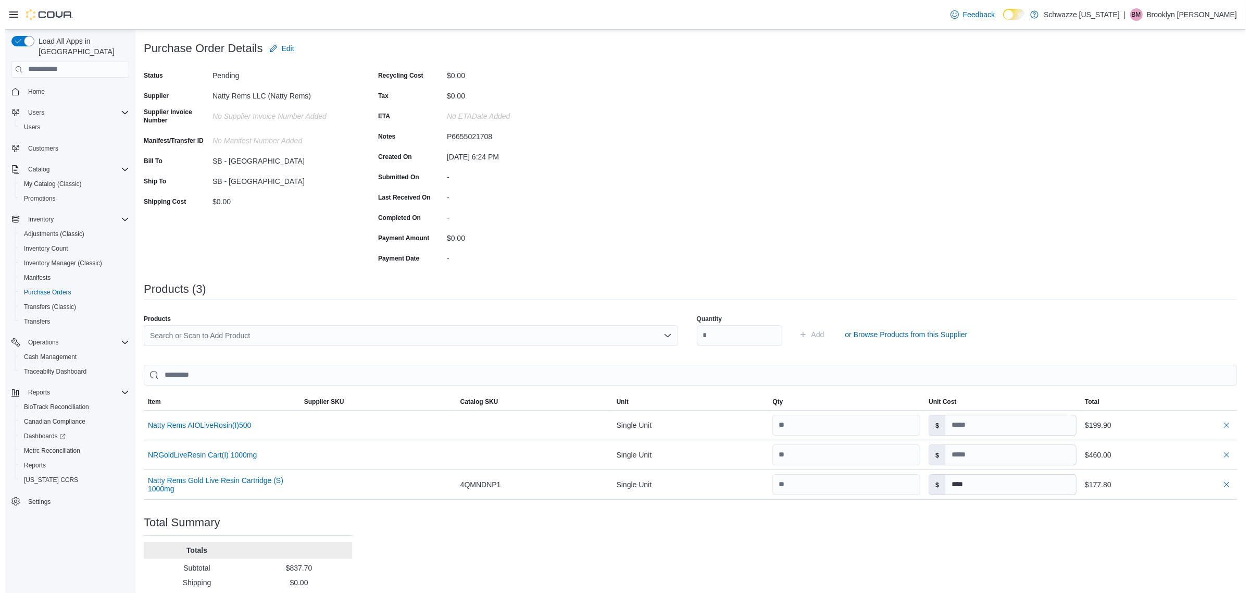
scroll to position [0, 0]
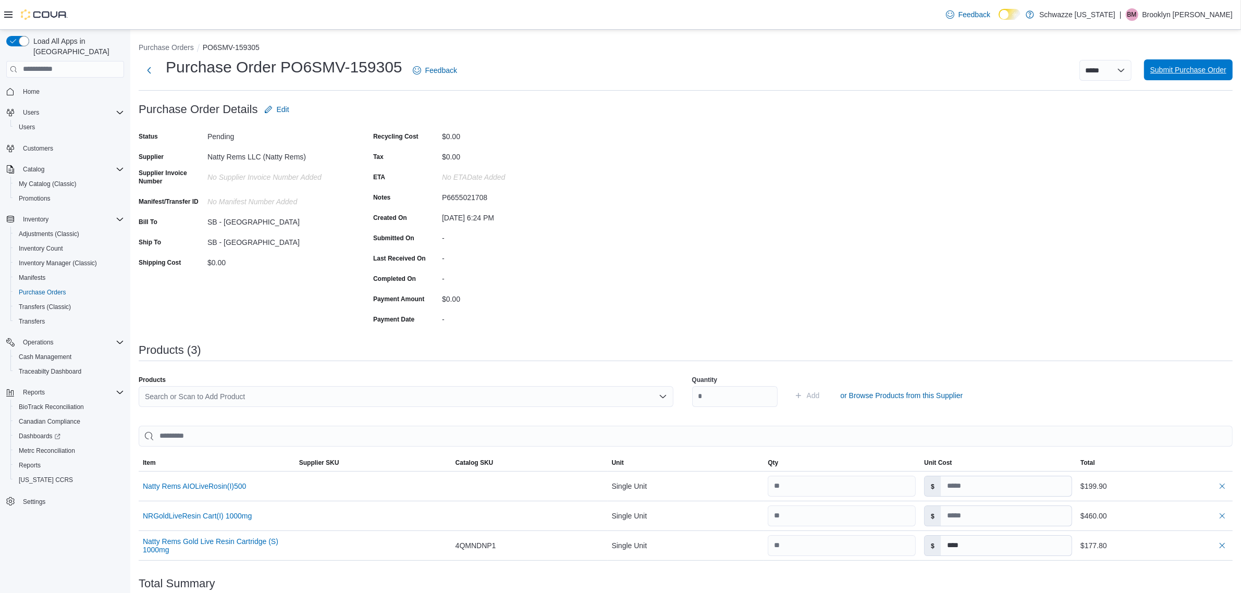
click at [1181, 68] on span "Submit Purchase Order" at bounding box center [1188, 70] width 76 height 10
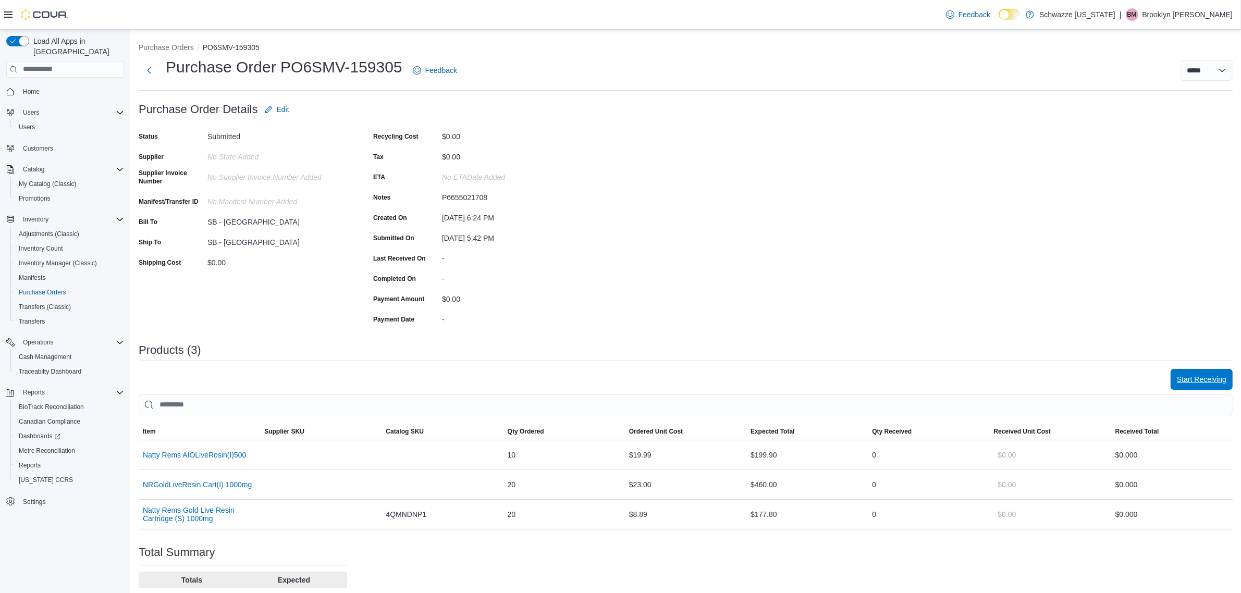
click at [1191, 378] on span "Start Receiving" at bounding box center [1200, 379] width 49 height 10
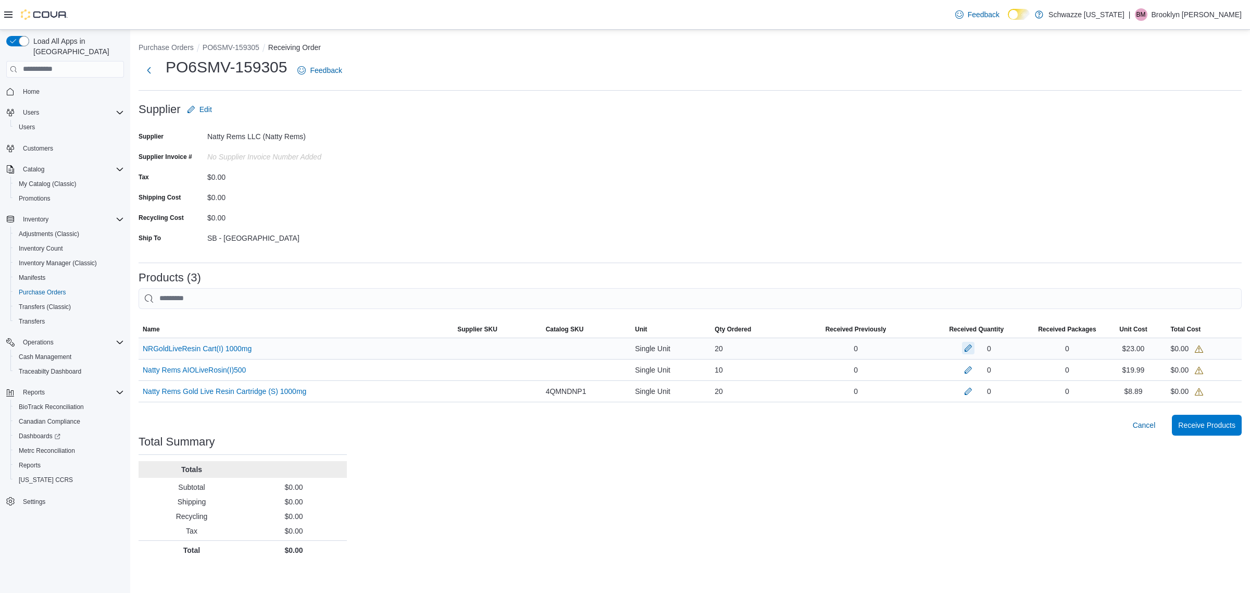
click at [968, 348] on button "button" at bounding box center [968, 348] width 13 height 13
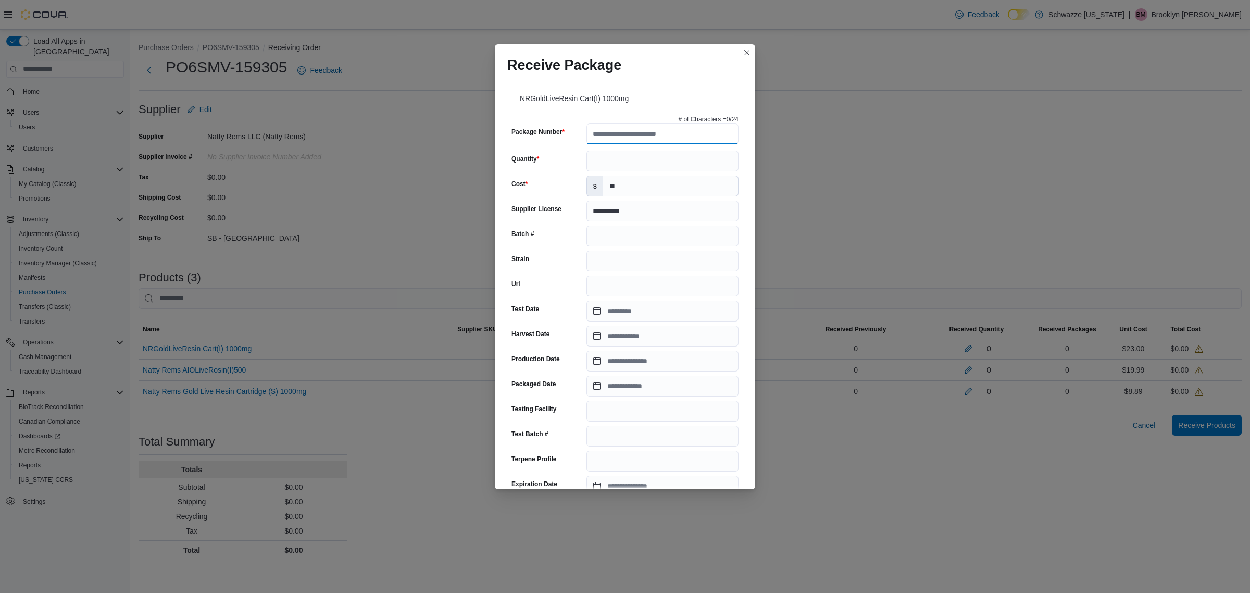
click at [647, 137] on input "Package Number" at bounding box center [663, 133] width 152 height 21
type input "**********"
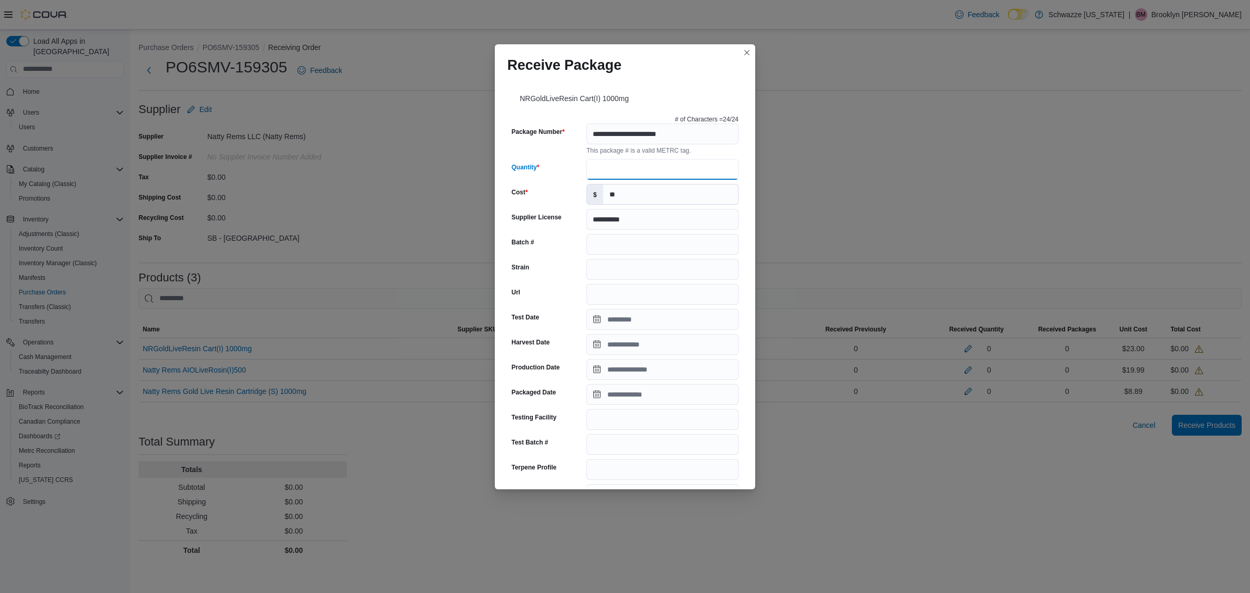
click at [649, 162] on input "Quantity" at bounding box center [663, 169] width 152 height 21
type input "**"
click at [653, 266] on input "Strain" at bounding box center [663, 269] width 152 height 21
type input "********"
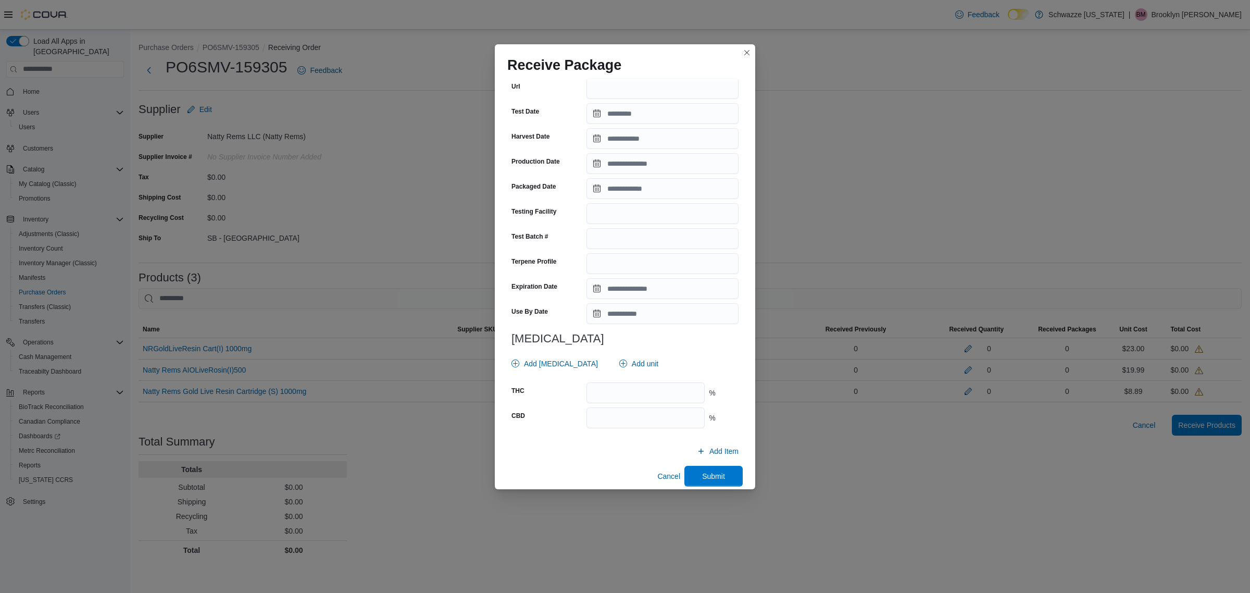
scroll to position [215, 0]
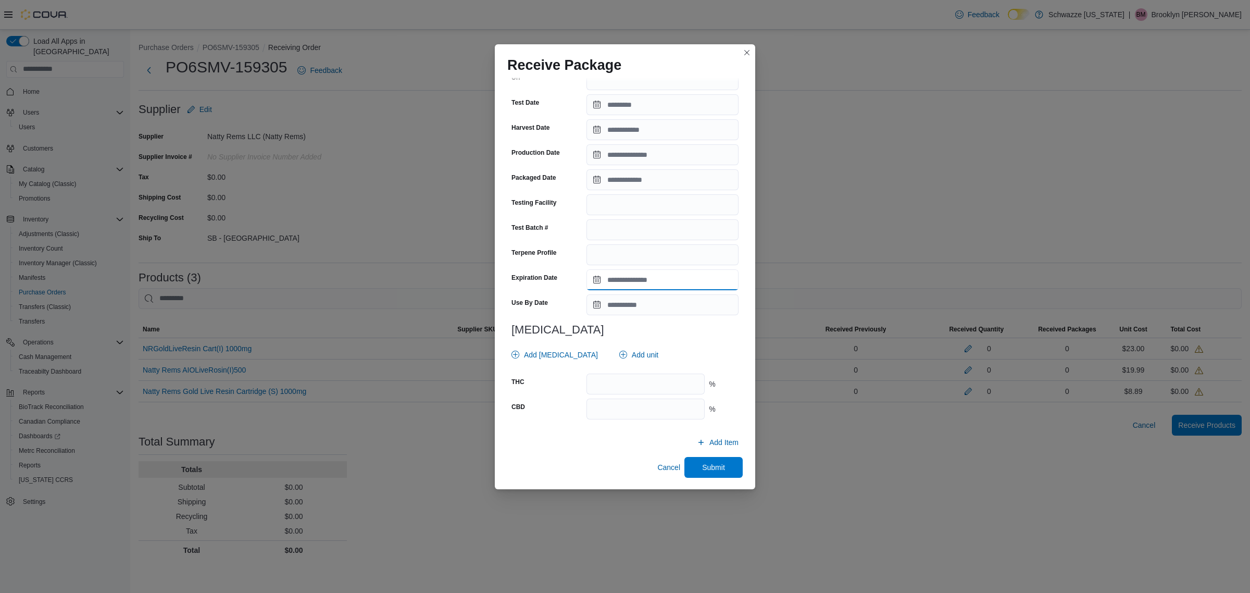
click at [642, 277] on input "Expiration Date" at bounding box center [663, 279] width 152 height 21
click at [621, 308] on div "August" at bounding box center [634, 302] width 53 height 17
click at [624, 380] on div "June" at bounding box center [644, 377] width 69 height 13
click at [667, 306] on span "2025" at bounding box center [672, 303] width 16 height 8
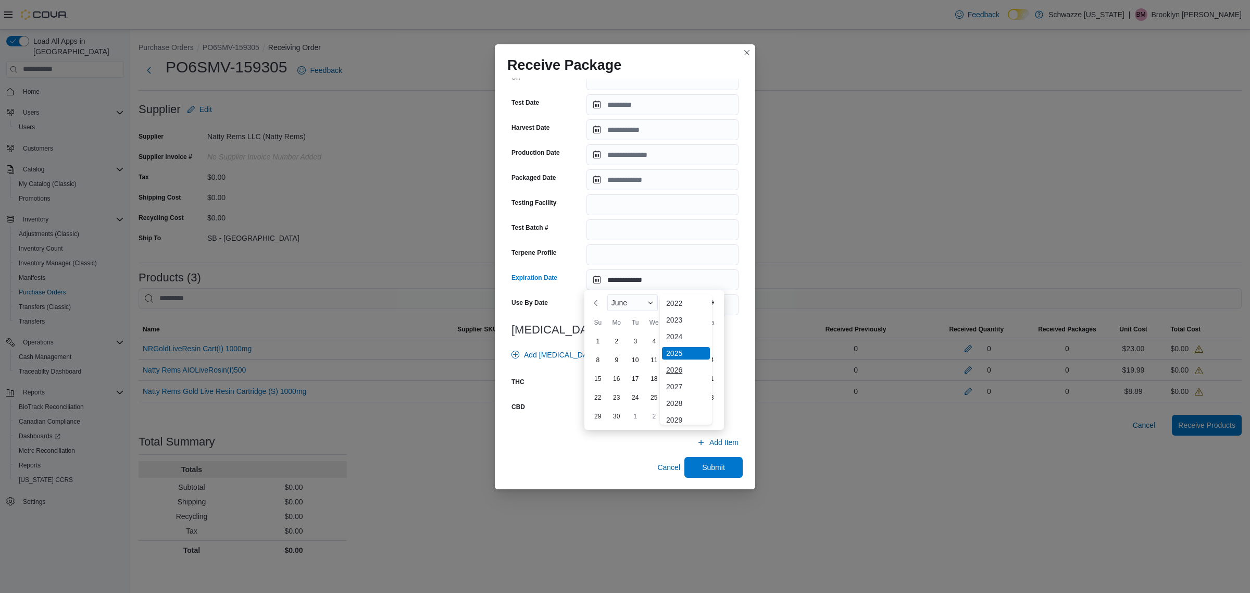
click at [670, 364] on div "2026" at bounding box center [686, 370] width 48 height 13
click at [695, 360] on div "12" at bounding box center [692, 360] width 18 height 18
type input "**********"
click at [656, 379] on input "number" at bounding box center [646, 384] width 118 height 21
type input "*****"
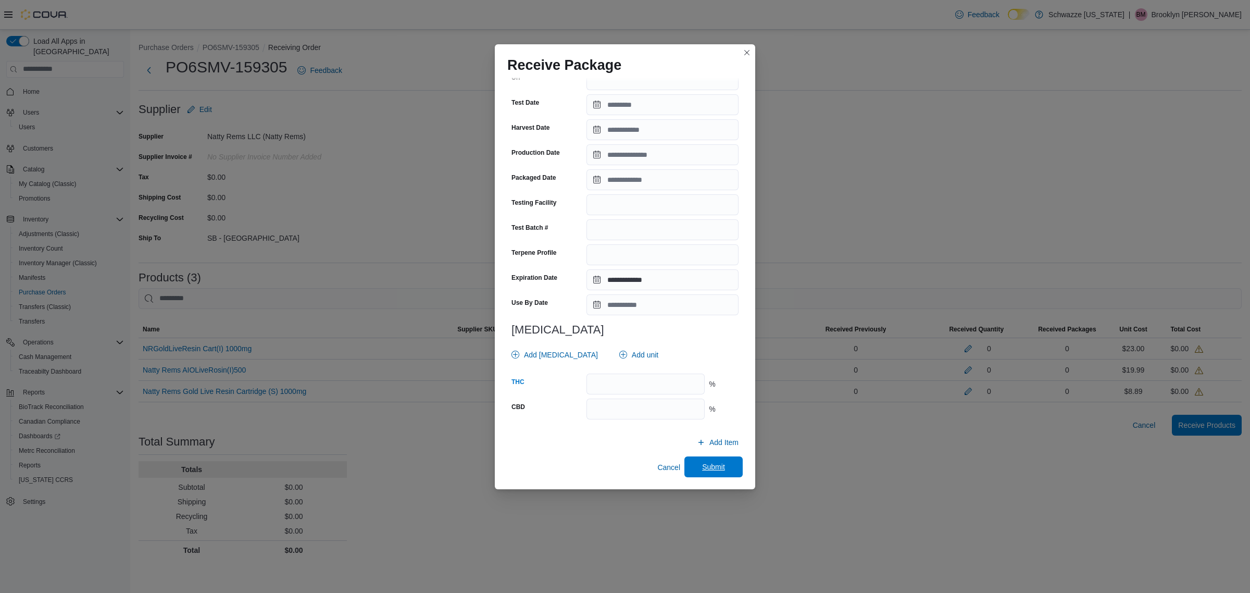
click at [720, 464] on span "Submit" at bounding box center [714, 466] width 46 height 21
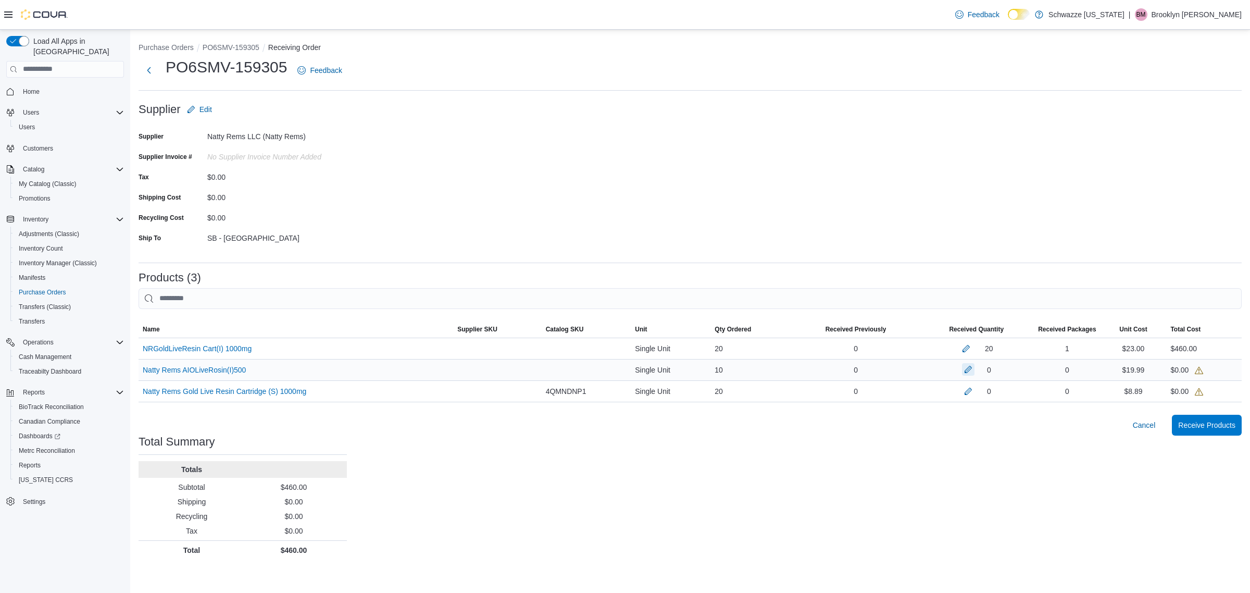
click at [970, 371] on button "button" at bounding box center [968, 369] width 13 height 13
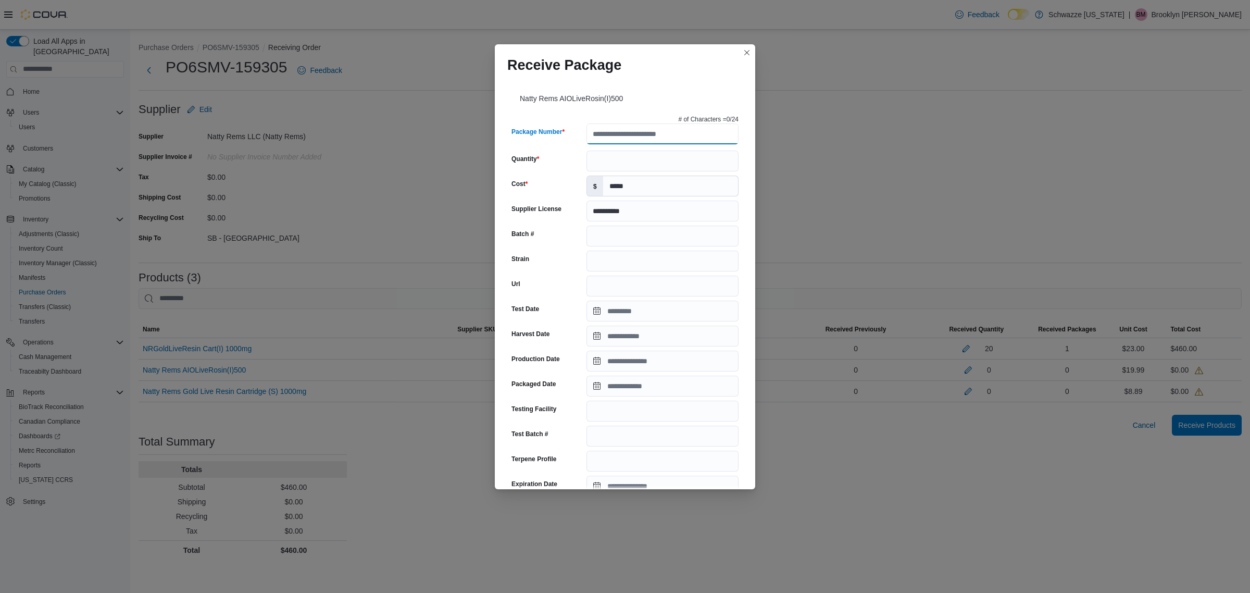
click at [656, 140] on input "Package Number" at bounding box center [663, 133] width 152 height 21
type input "**********"
click at [663, 154] on div "**********" at bounding box center [625, 372] width 236 height 523
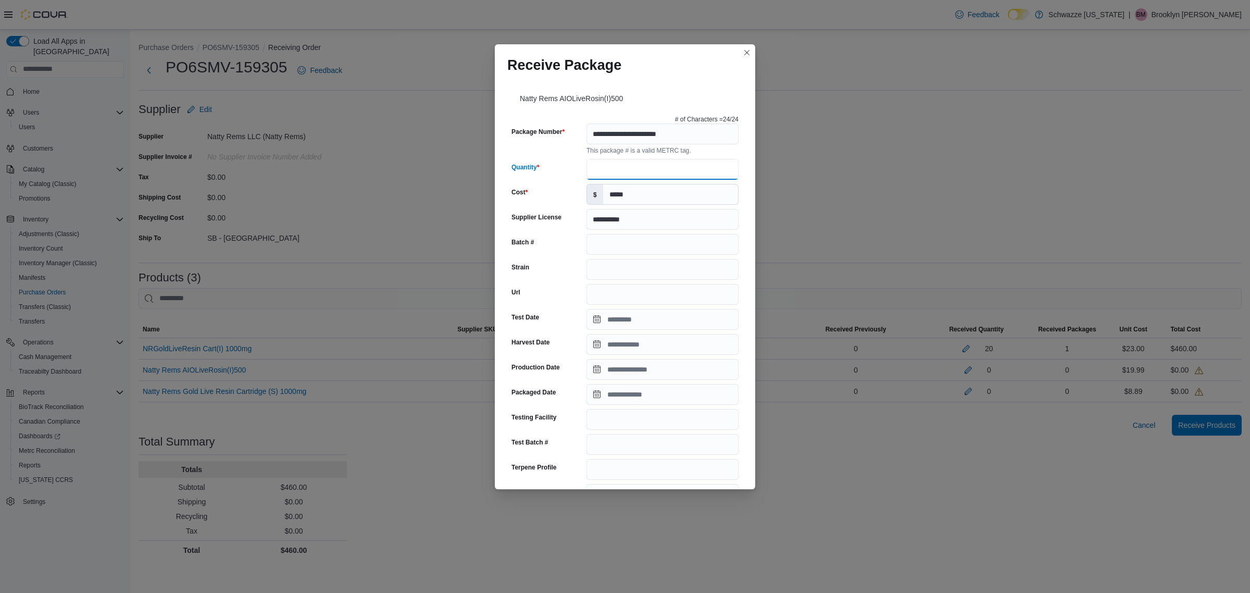
type input "**"
click at [668, 271] on input "Strain" at bounding box center [663, 269] width 152 height 21
type input "***"
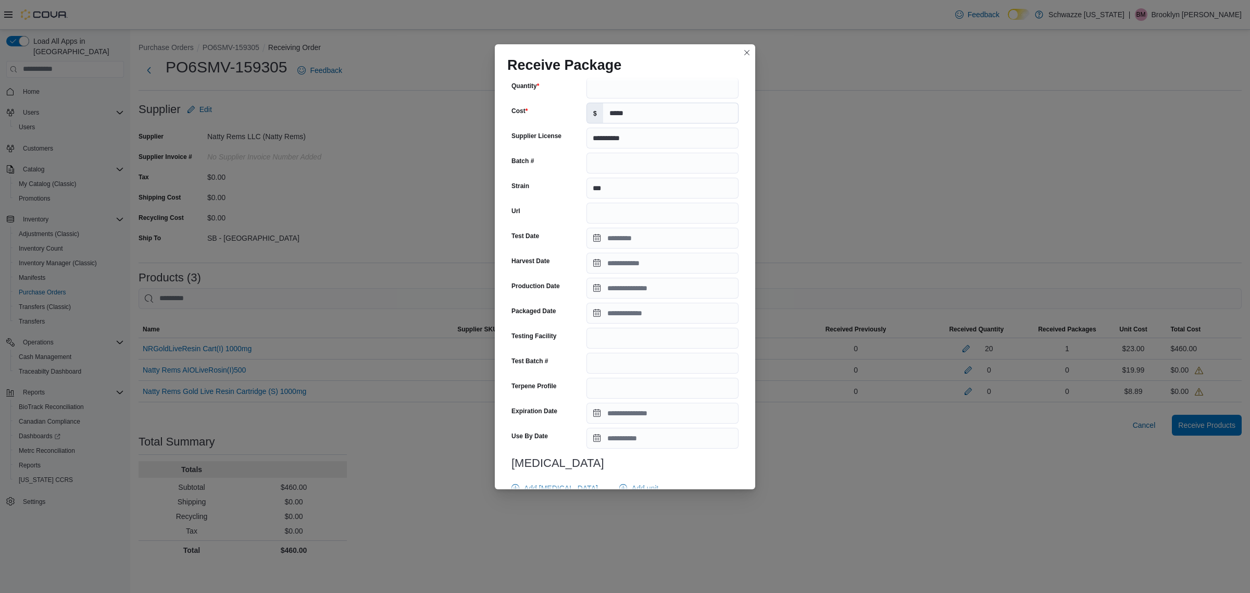
scroll to position [195, 0]
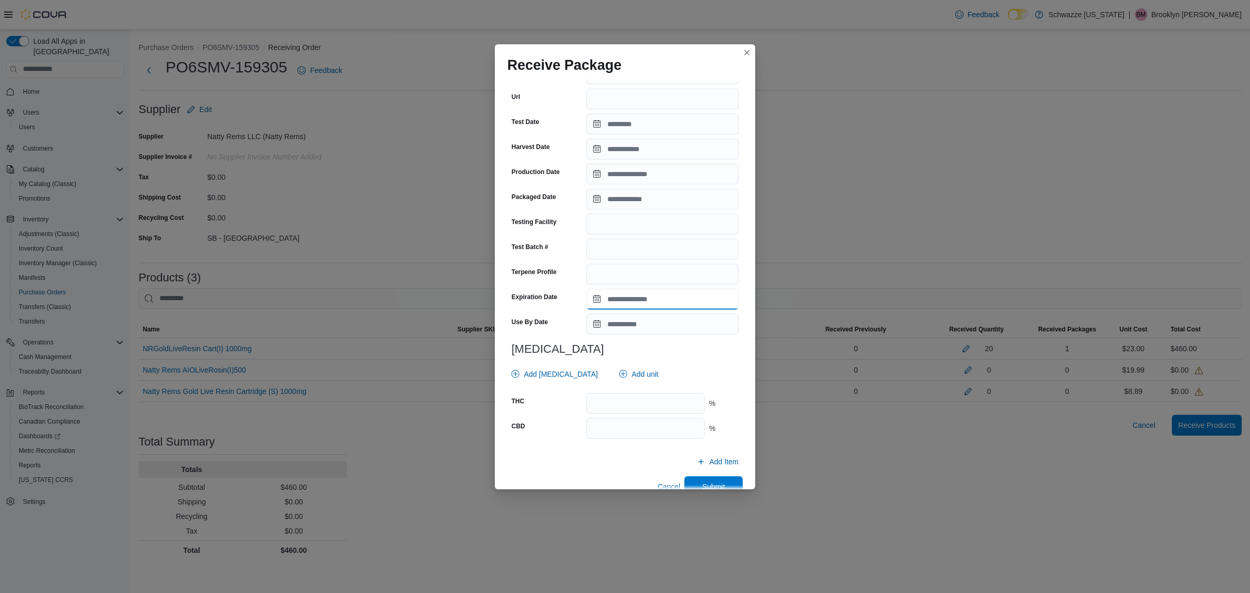
click at [671, 297] on input "Expiration Date" at bounding box center [663, 299] width 152 height 21
click at [634, 316] on div "August" at bounding box center [634, 322] width 53 height 17
click at [625, 392] on div "June" at bounding box center [644, 397] width 69 height 13
click at [674, 327] on div "2025" at bounding box center [680, 322] width 41 height 17
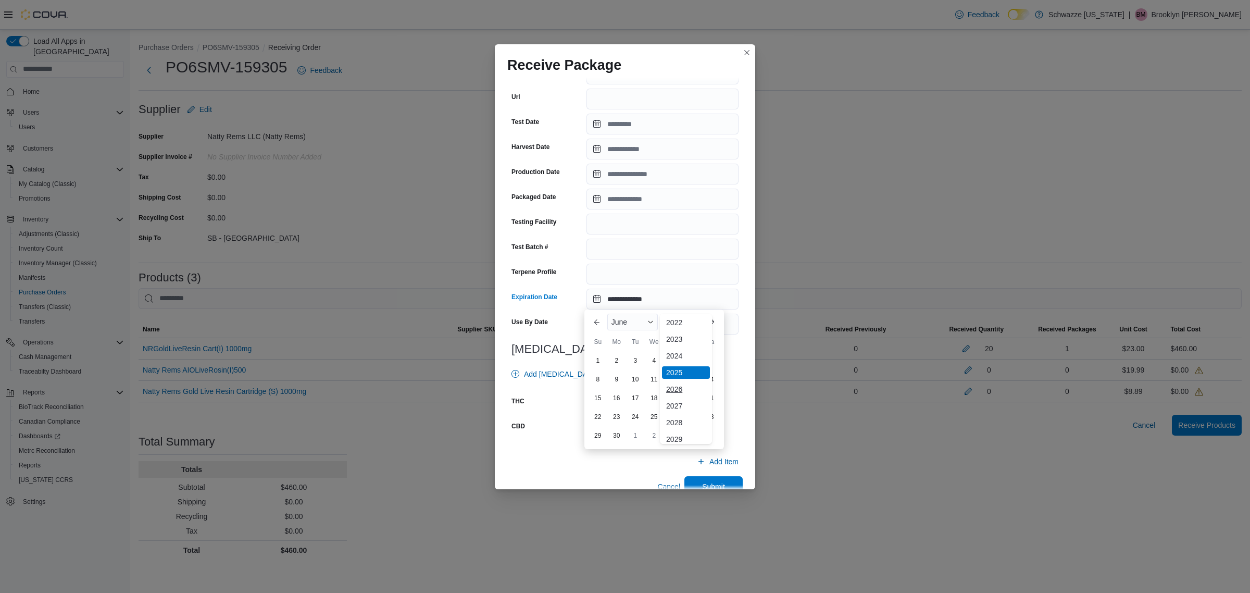
click at [680, 389] on div "2026" at bounding box center [686, 389] width 48 height 13
click at [632, 437] on div "30" at bounding box center [635, 436] width 18 height 18
type input "**********"
click at [665, 404] on input "number" at bounding box center [646, 403] width 118 height 21
type input "*****"
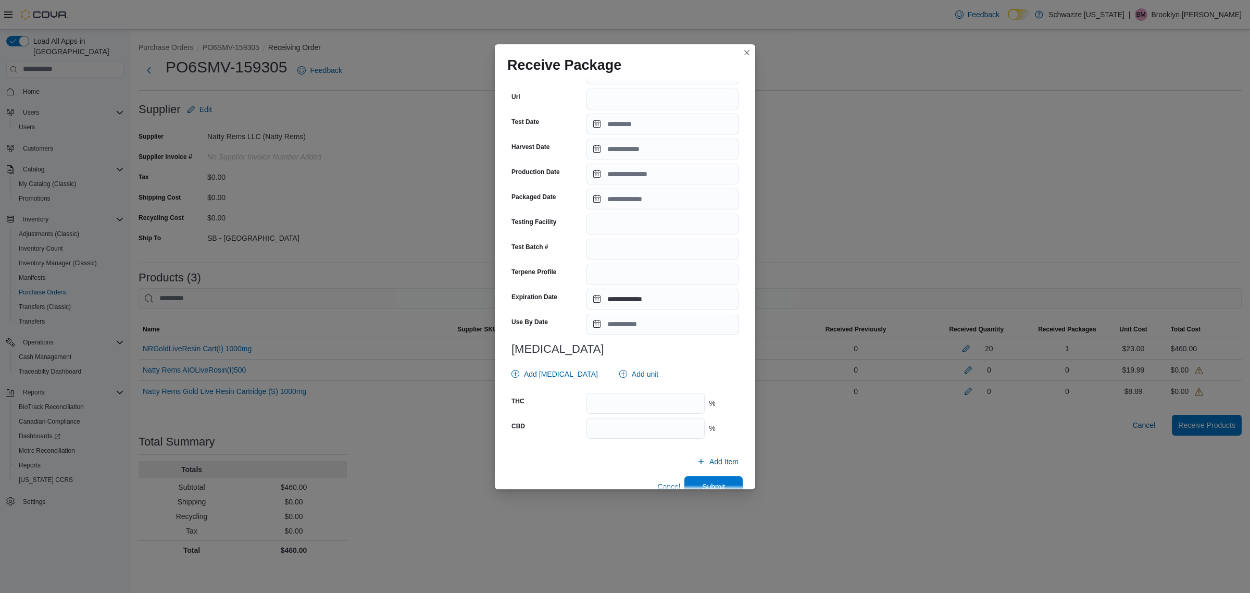
scroll to position [215, 0]
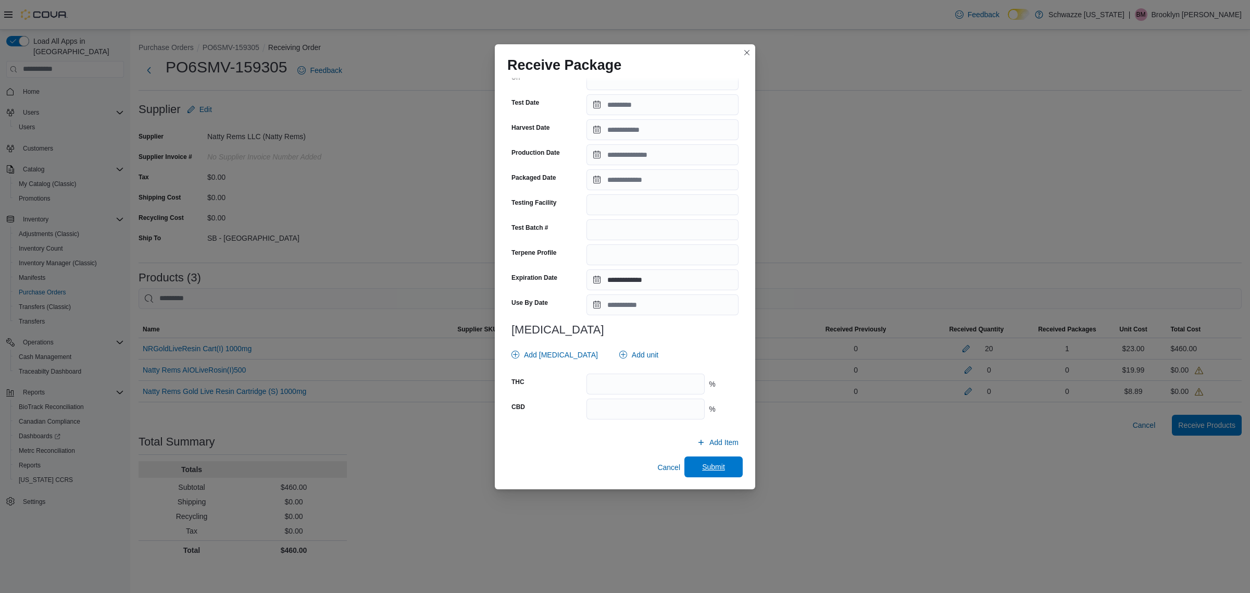
click at [699, 473] on span "Submit" at bounding box center [714, 466] width 46 height 21
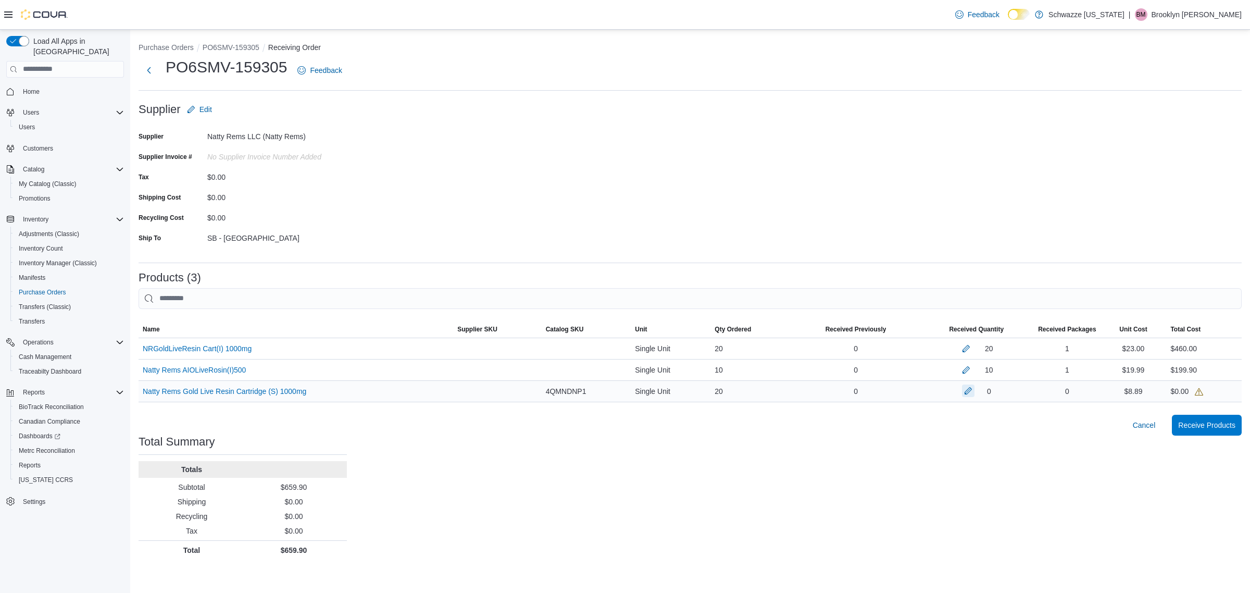
click at [962, 389] on button "button" at bounding box center [968, 391] width 13 height 13
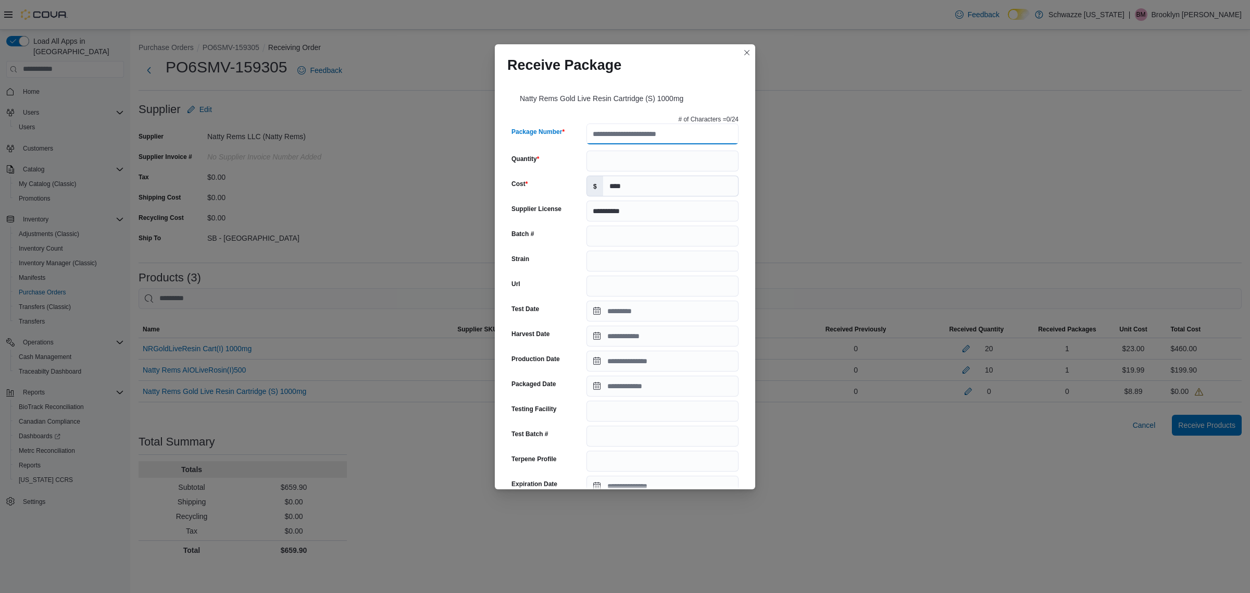
click at [675, 139] on input "Package Number" at bounding box center [663, 133] width 152 height 21
type input "**********"
click at [665, 162] on input "Quantity" at bounding box center [663, 161] width 152 height 21
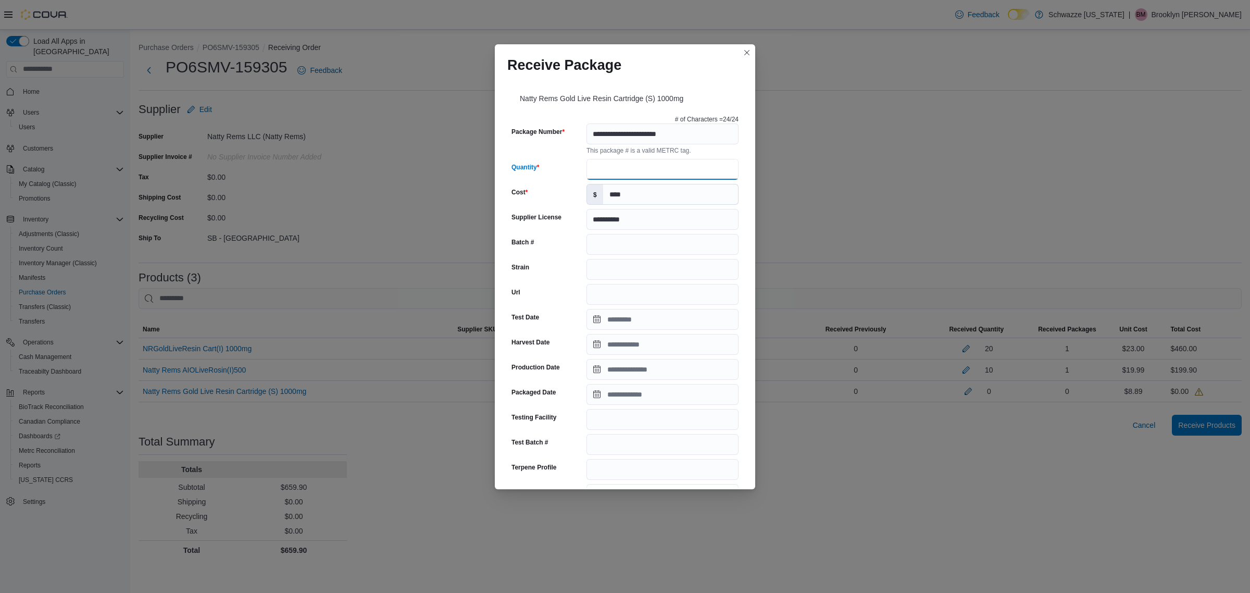
type input "**"
click at [680, 262] on input "Strain" at bounding box center [663, 269] width 152 height 21
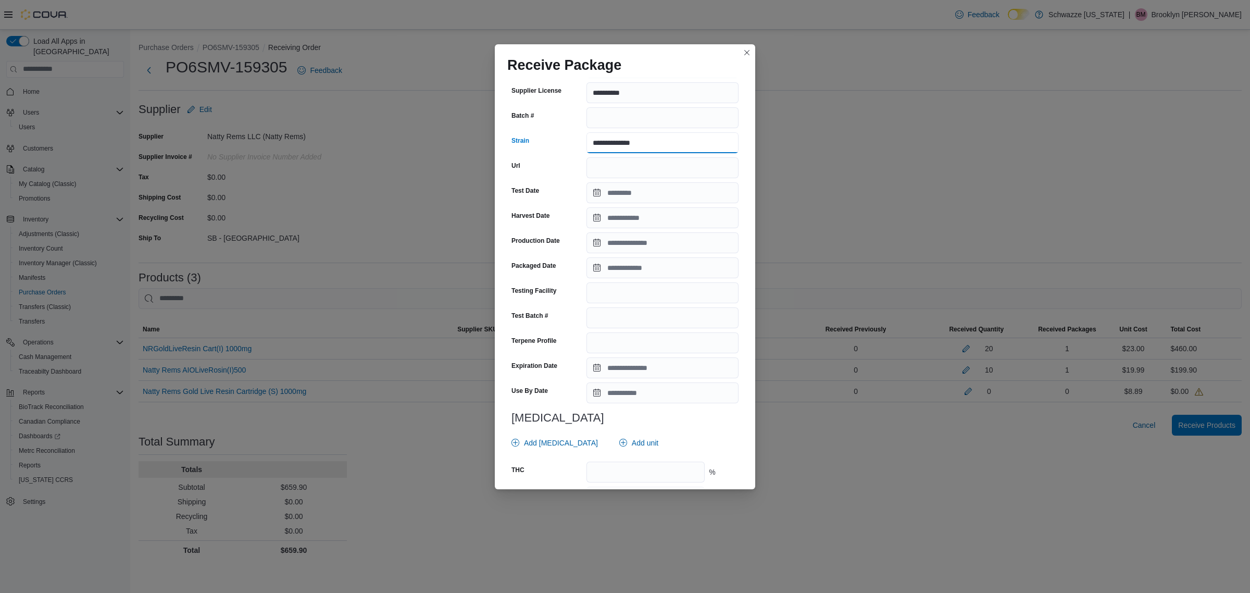
scroll to position [130, 0]
type input "**********"
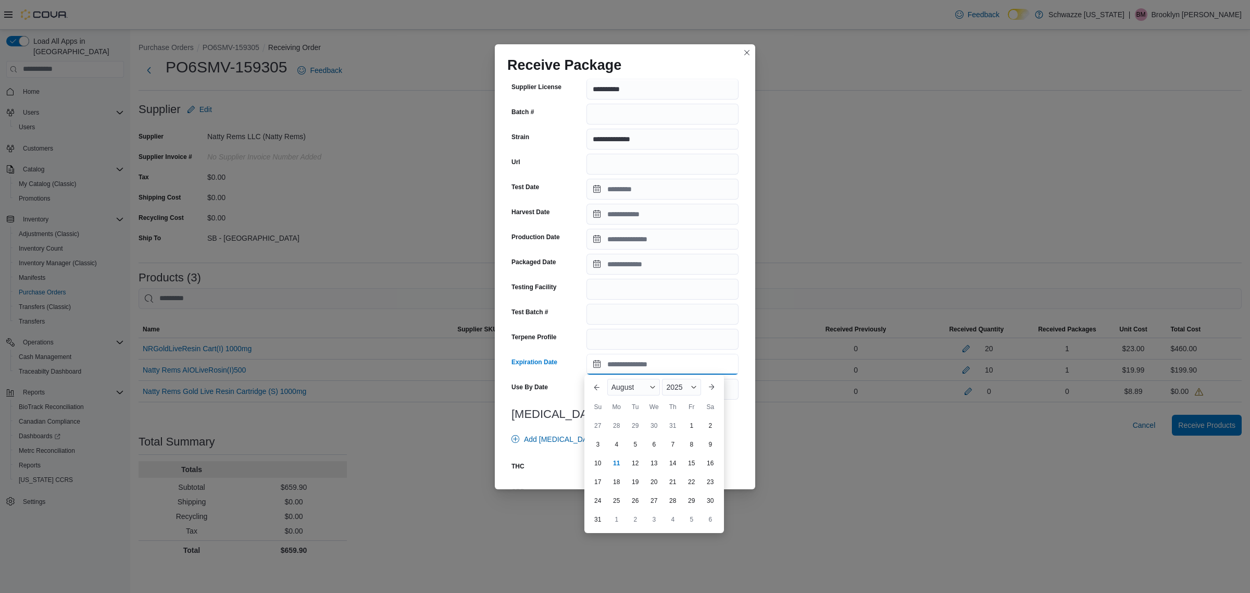
click at [658, 370] on input "Expiration Date" at bounding box center [663, 364] width 152 height 21
click at [637, 386] on div "August" at bounding box center [634, 387] width 53 height 17
click at [623, 443] on div "May" at bounding box center [644, 447] width 69 height 13
click at [673, 399] on div "[DATE]" at bounding box center [654, 387] width 102 height 25
drag, startPoint x: 673, startPoint y: 381, endPoint x: 668, endPoint y: 384, distance: 5.4
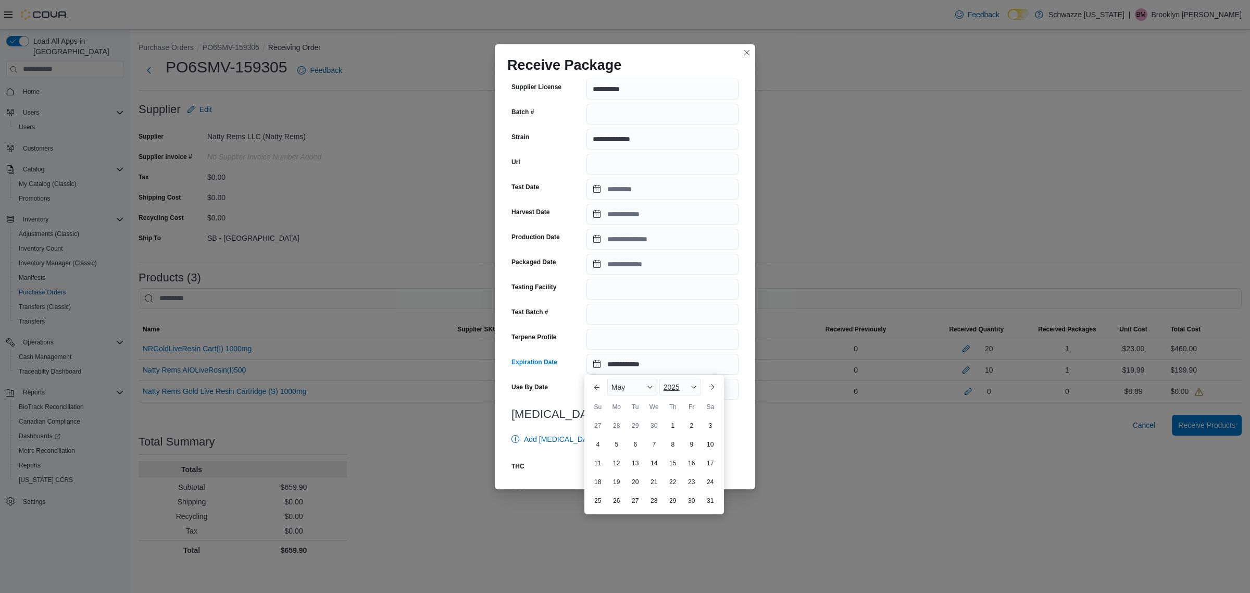
click at [668, 384] on div "2025" at bounding box center [681, 387] width 42 height 17
click at [677, 403] on div "2026" at bounding box center [686, 399] width 48 height 13
click at [650, 480] on div "20" at bounding box center [654, 482] width 18 height 18
type input "**********"
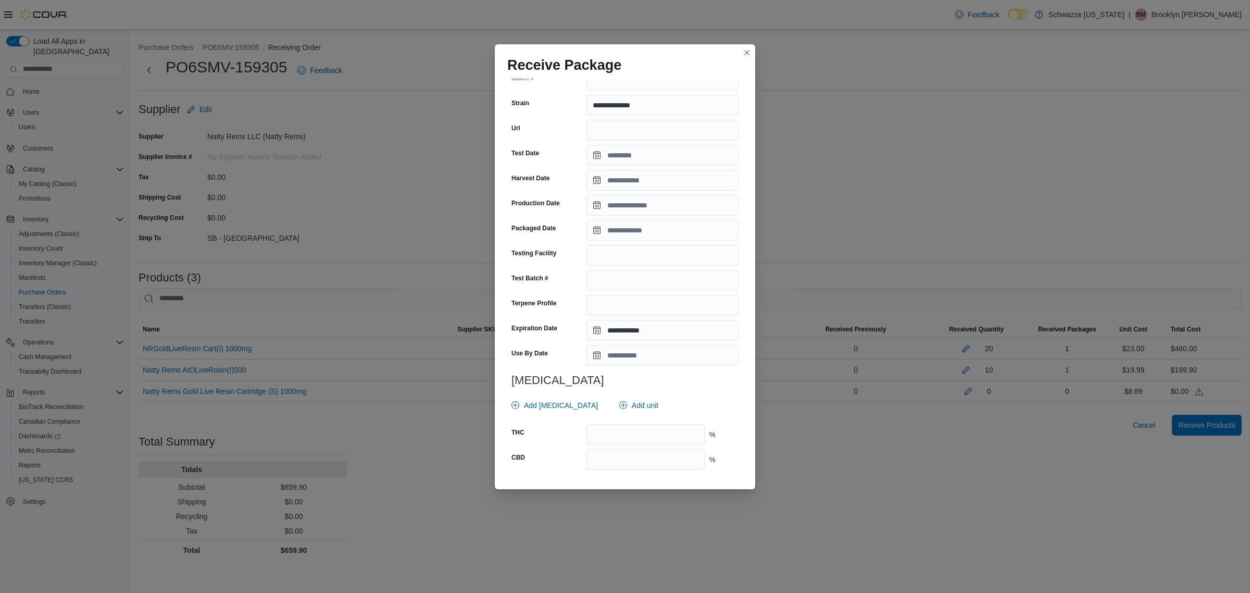
scroll to position [195, 0]
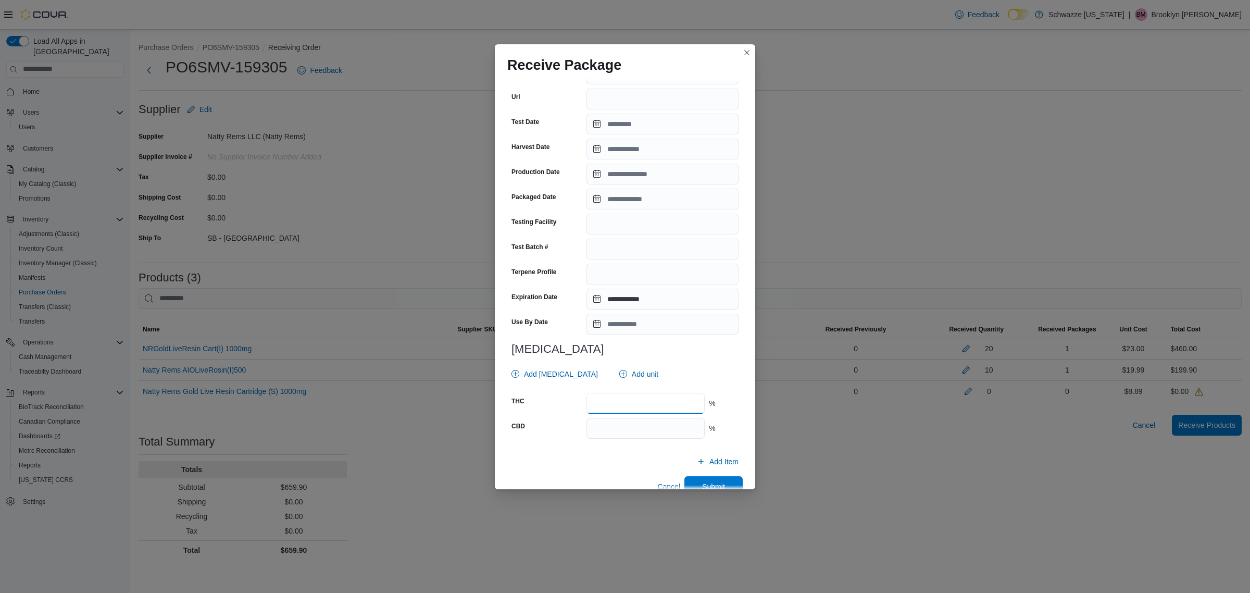
click at [645, 407] on input "number" at bounding box center [646, 403] width 118 height 21
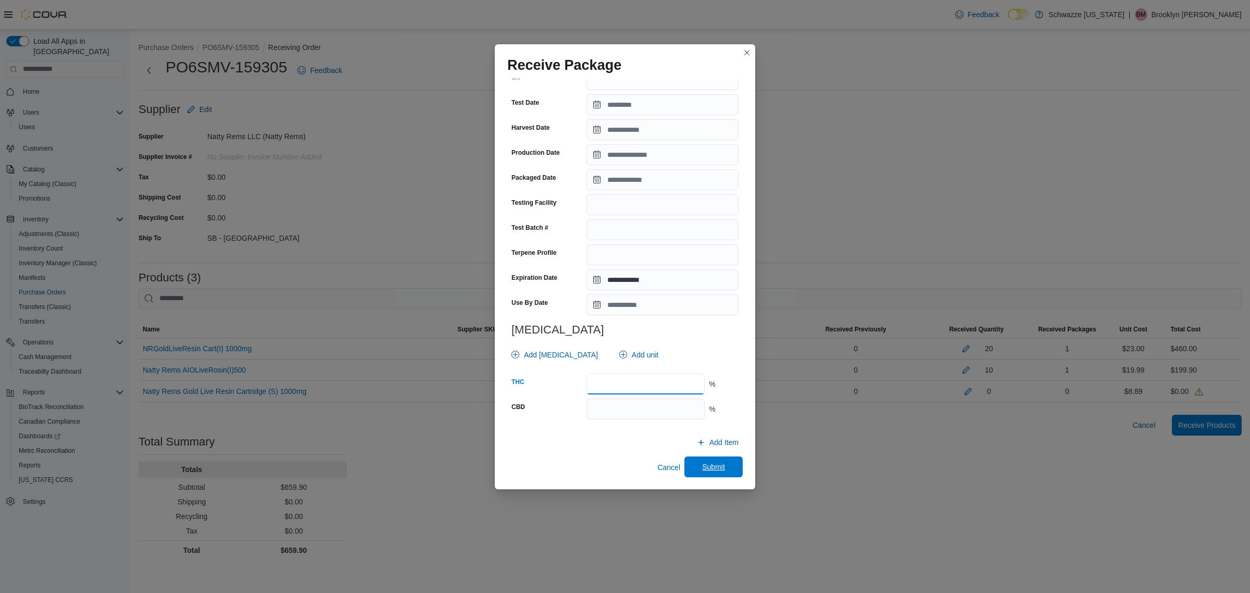
type input "*****"
click at [694, 465] on span "Submit" at bounding box center [714, 466] width 46 height 21
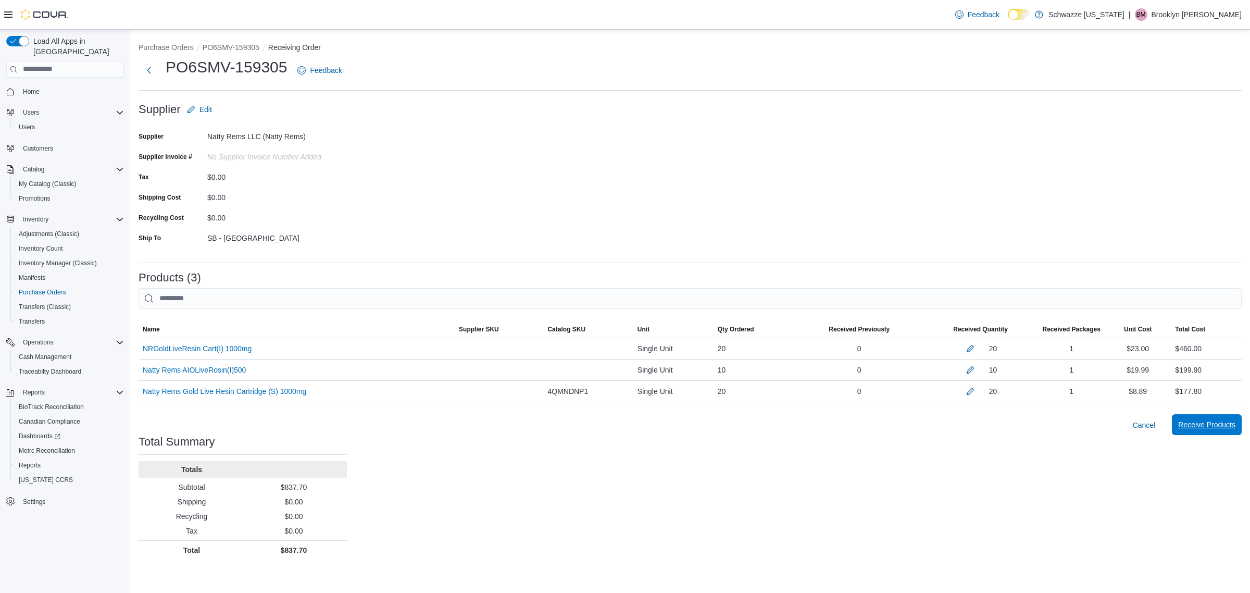
click at [1186, 418] on span "Receive Products" at bounding box center [1207, 424] width 57 height 21
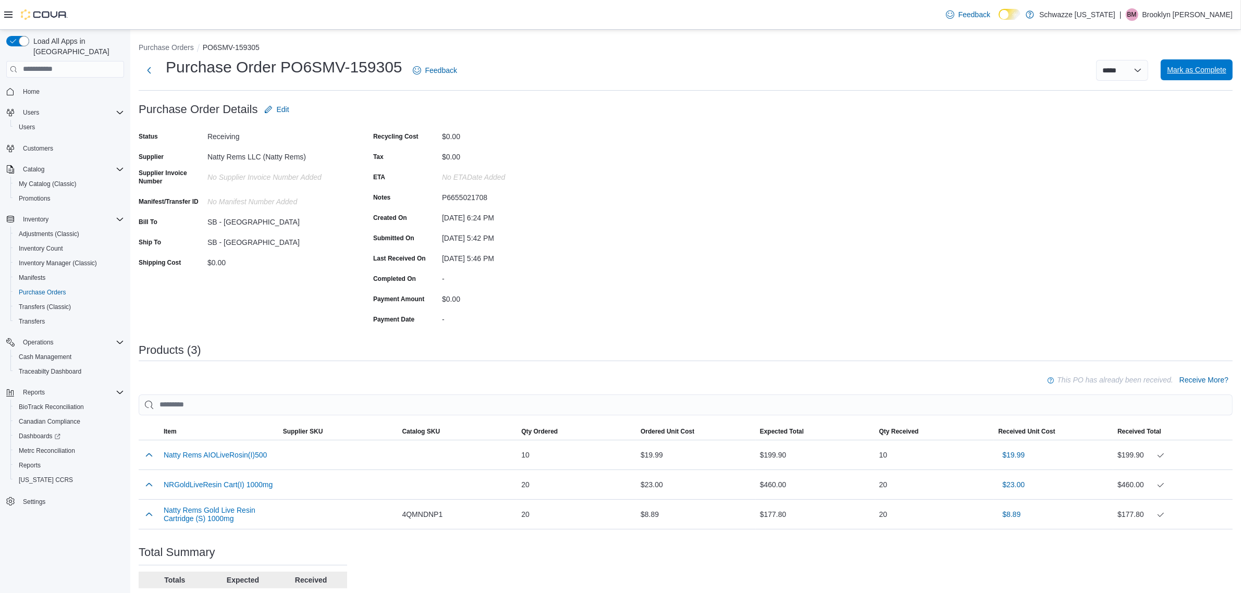
click at [1186, 61] on span "Mark as Complete" at bounding box center [1196, 69] width 59 height 21
